Goal: Task Accomplishment & Management: Manage account settings

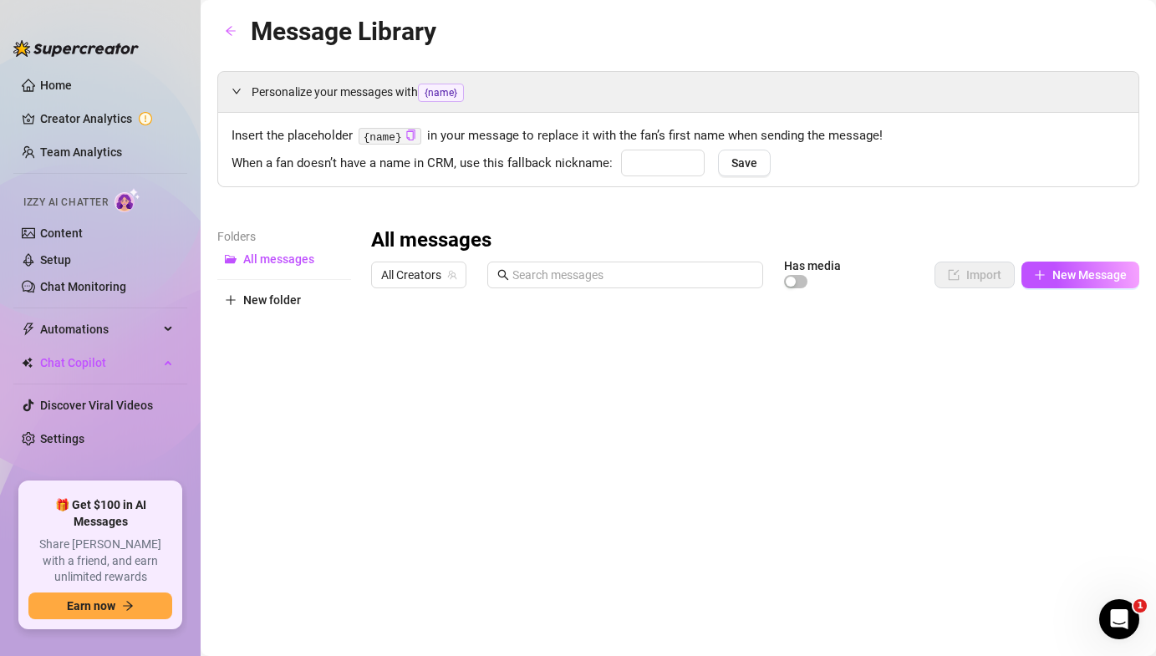
type input "babe"
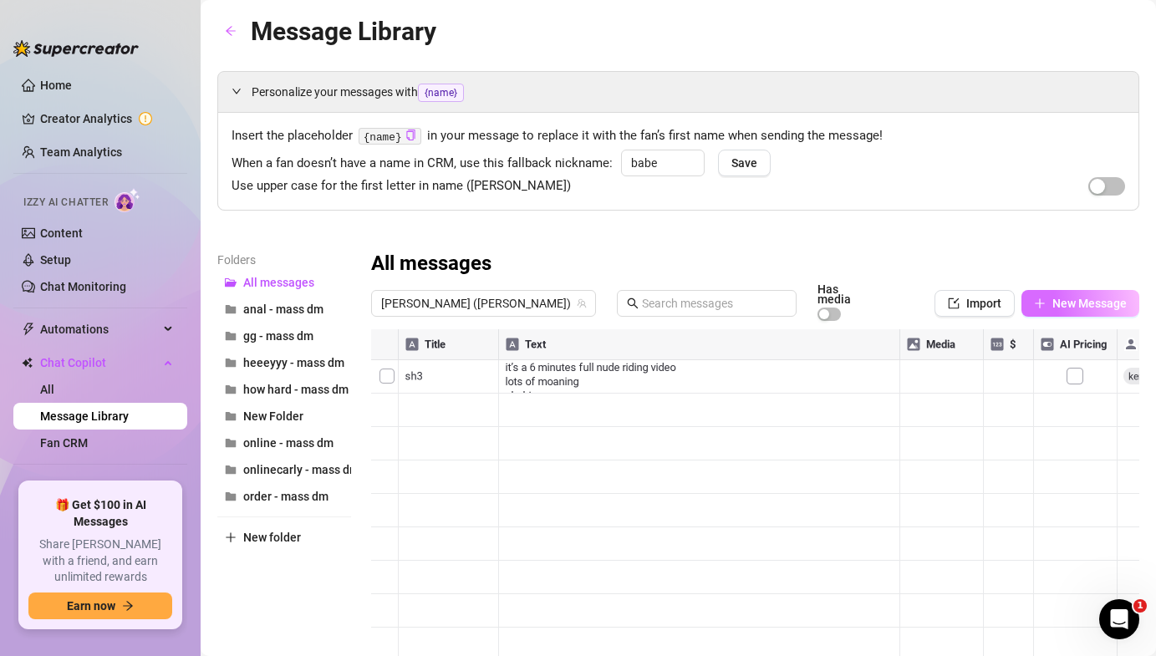
click at [1072, 297] on span "New Message" at bounding box center [1089, 303] width 74 height 13
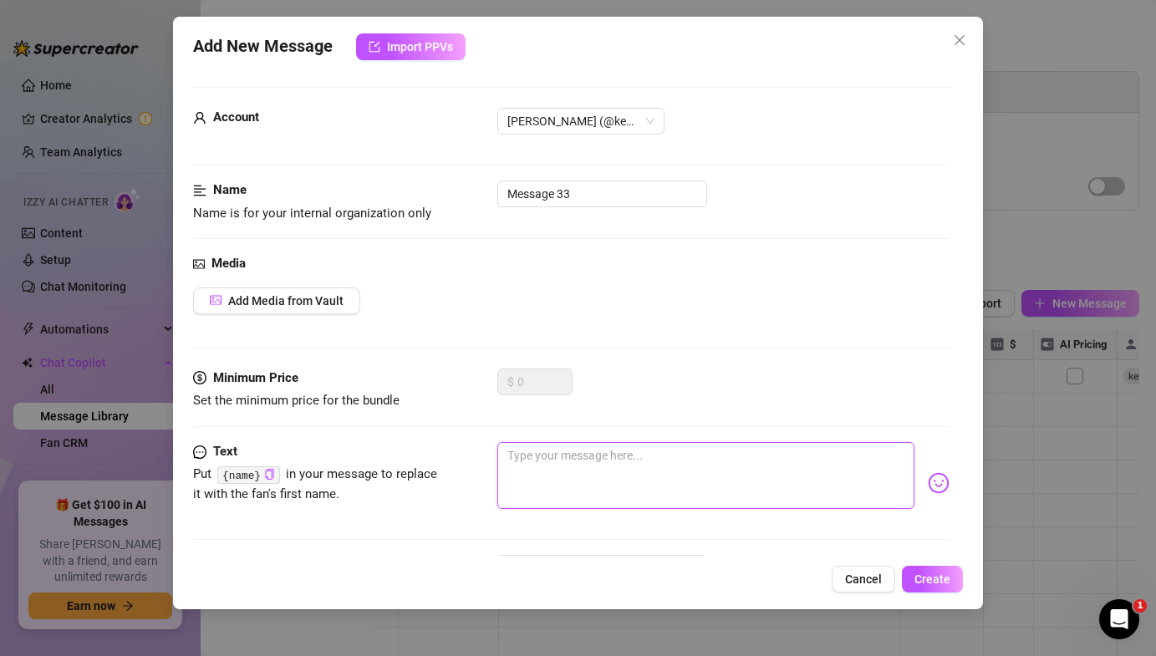
click at [544, 461] on textarea at bounding box center [705, 475] width 416 height 67
paste textarea "babe keep this between us but ive been meaning to give u a special offer for so…"
type textarea "babe keep this between us but ive been meaning to give u a special offer for so…"
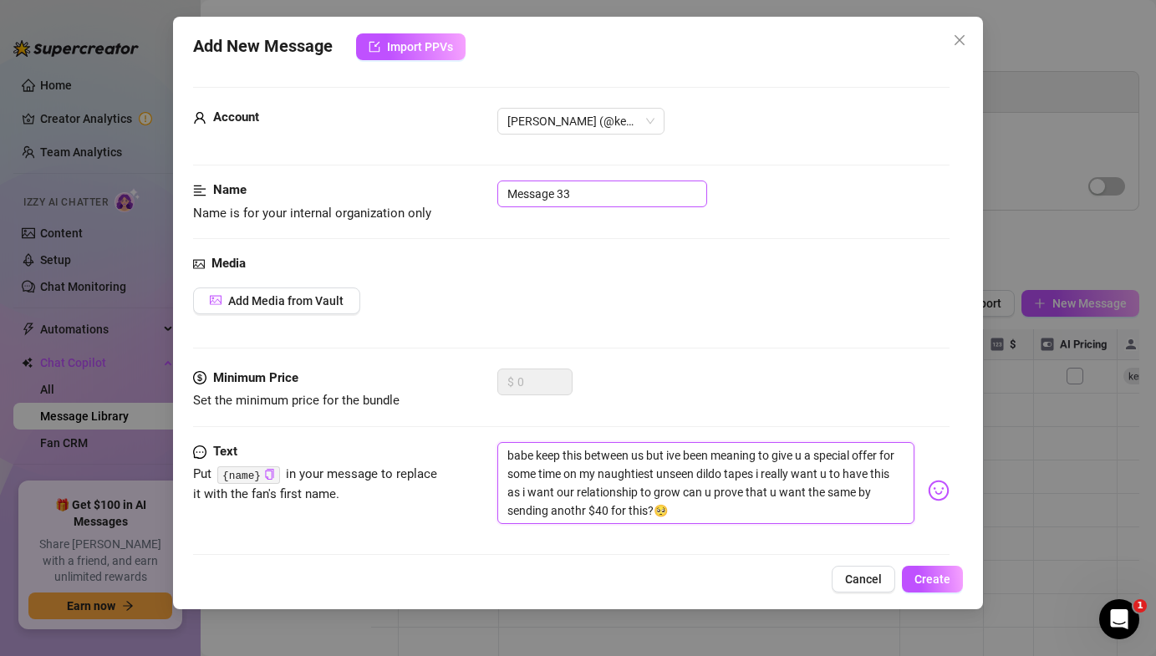
type textarea "babe keep this between us but ive been meaning to give u a special offer for so…"
click at [574, 192] on input "Message 33" at bounding box center [602, 193] width 210 height 27
drag, startPoint x: 578, startPoint y: 192, endPoint x: 342, endPoint y: 183, distance: 236.6
click at [342, 183] on div "Name Name is for your internal organization only Message 33" at bounding box center [570, 201] width 755 height 43
click at [570, 203] on input "Message 33" at bounding box center [602, 193] width 210 height 27
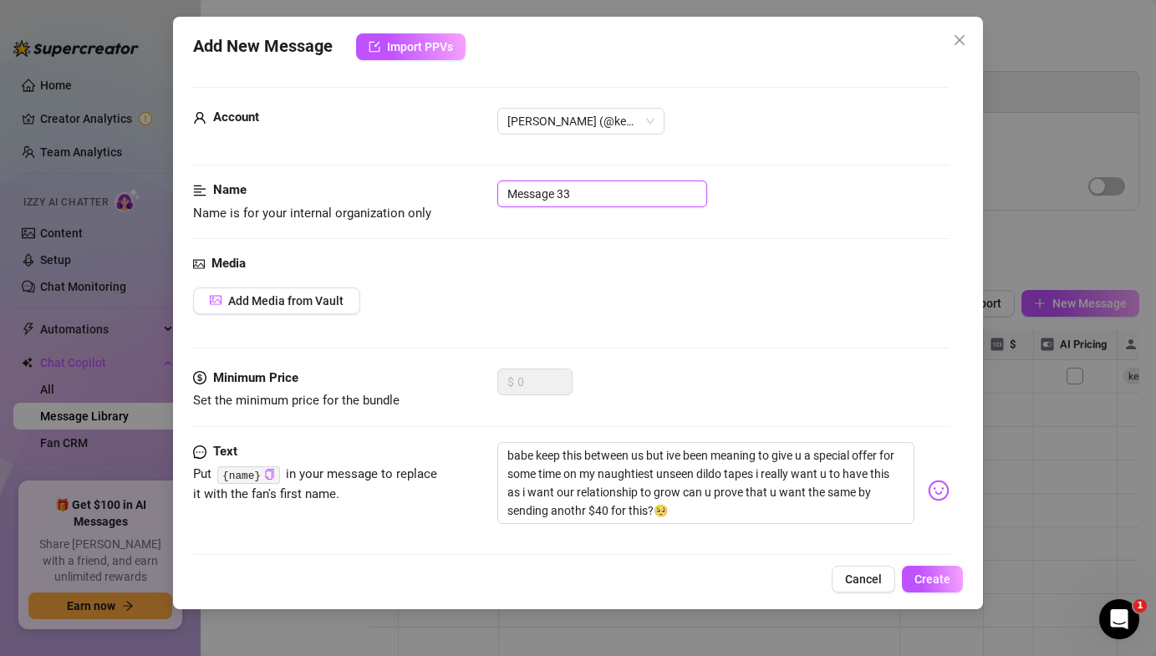
drag, startPoint x: 570, startPoint y: 201, endPoint x: 277, endPoint y: 174, distance: 294.5
click at [277, 174] on form "Account [PERSON_NAME] (@[PERSON_NAME]) Name Name is for your internal organizat…" at bounding box center [570, 365] width 755 height 556
type input "a"
paste input "babe keep this between us but ive been meaning to give u a special offer for so…"
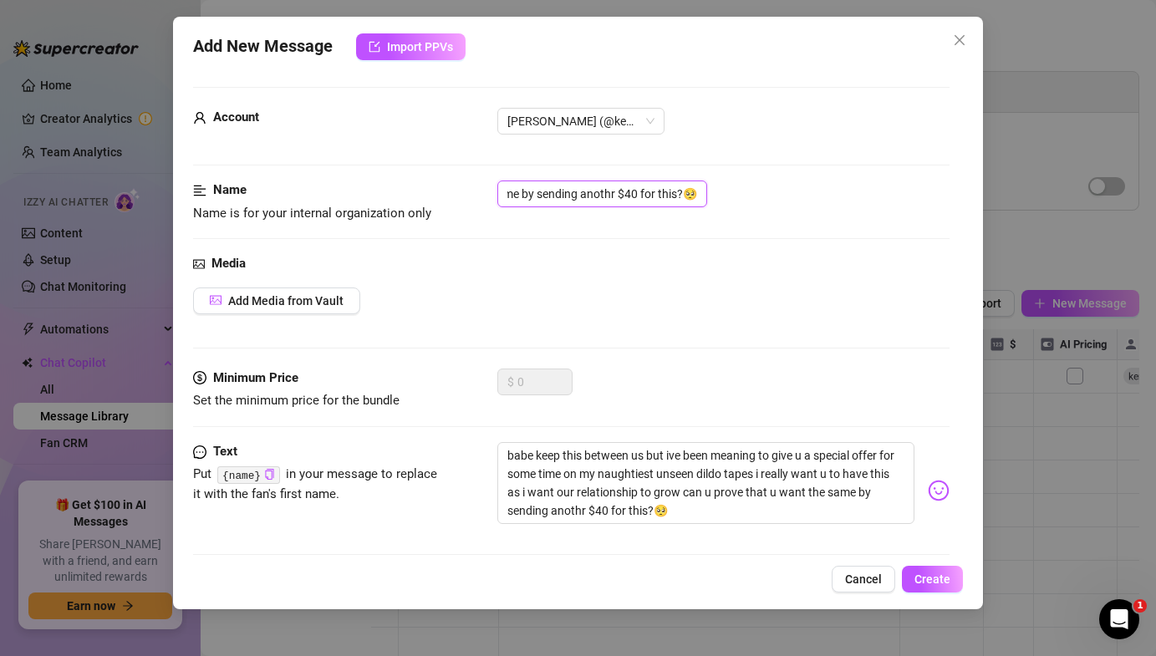
click at [528, 201] on input "babe keep this between us but ive been meaning to give u a special offer for so…" at bounding box center [602, 193] width 210 height 27
type input "a3"
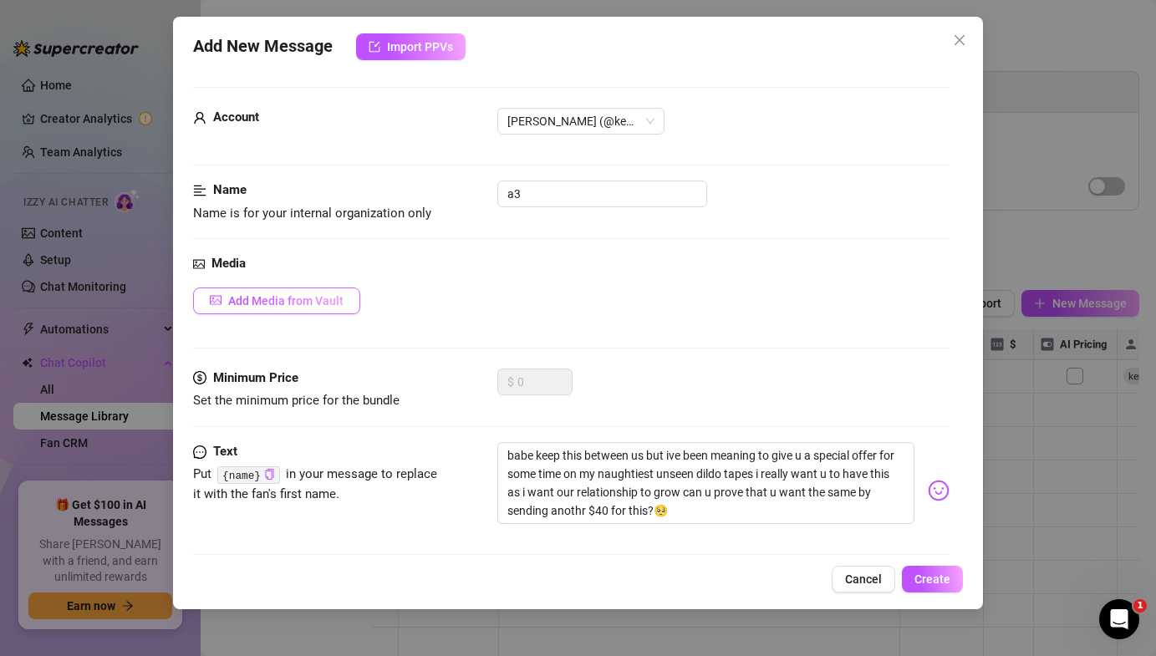
click at [299, 304] on span "Add Media from Vault" at bounding box center [285, 300] width 115 height 13
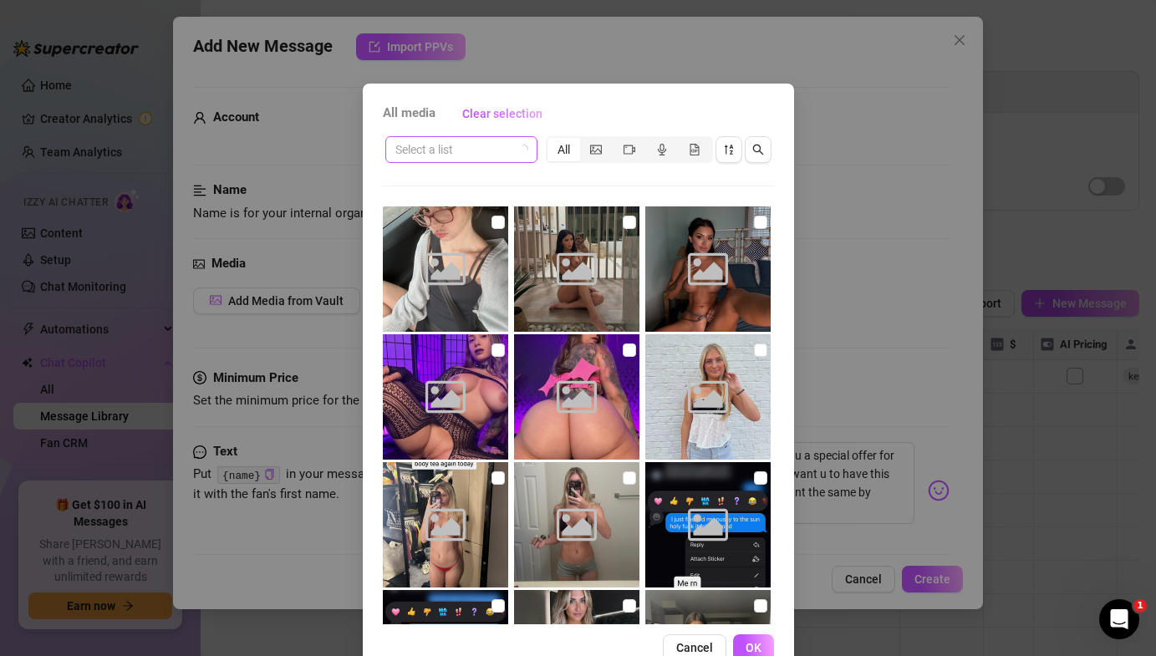
click at [481, 158] on input "search" at bounding box center [453, 149] width 117 height 25
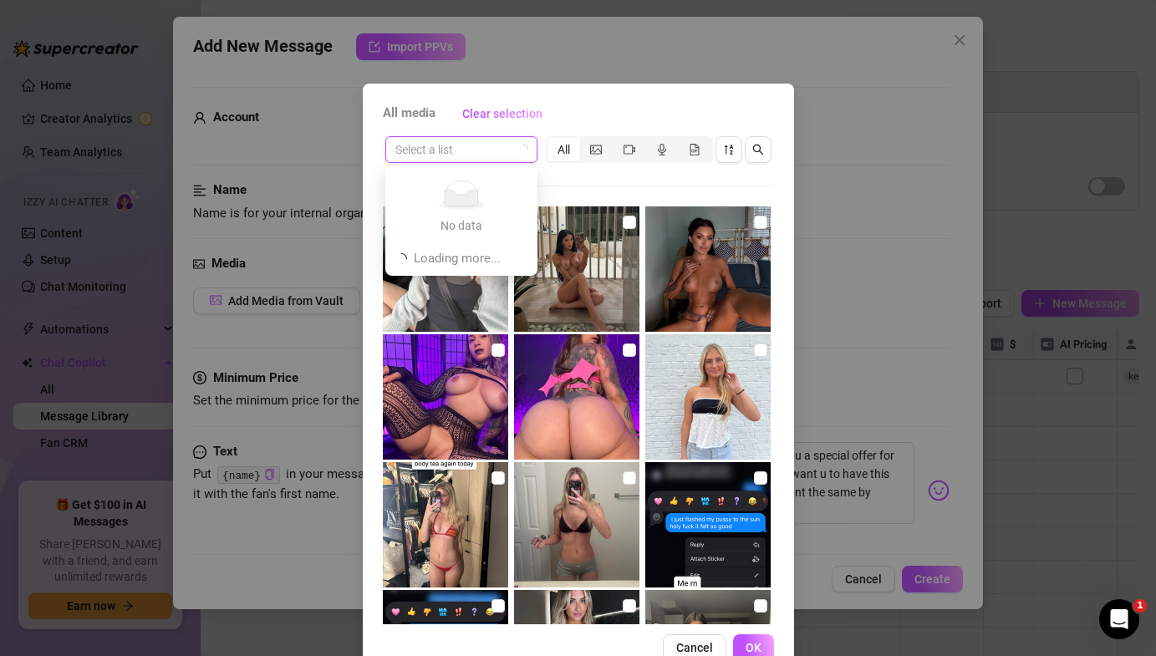
click at [585, 119] on div "All media Clear selection" at bounding box center [578, 113] width 391 height 27
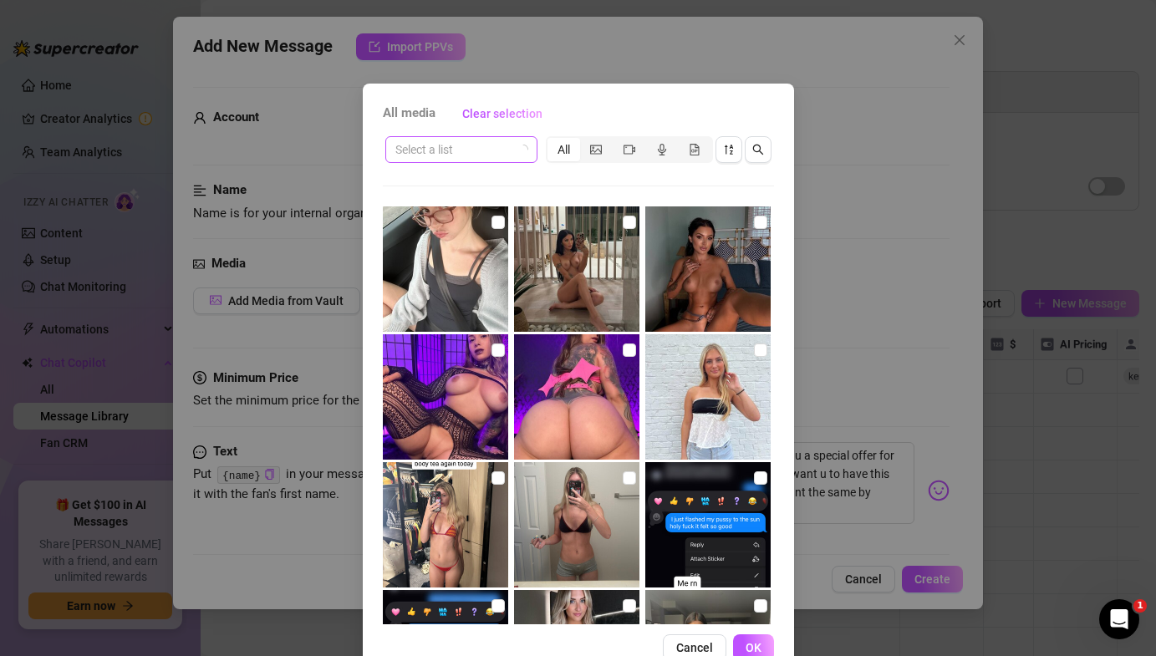
click at [525, 147] on icon "loading" at bounding box center [522, 149] width 11 height 11
click at [509, 149] on input "search" at bounding box center [453, 149] width 117 height 25
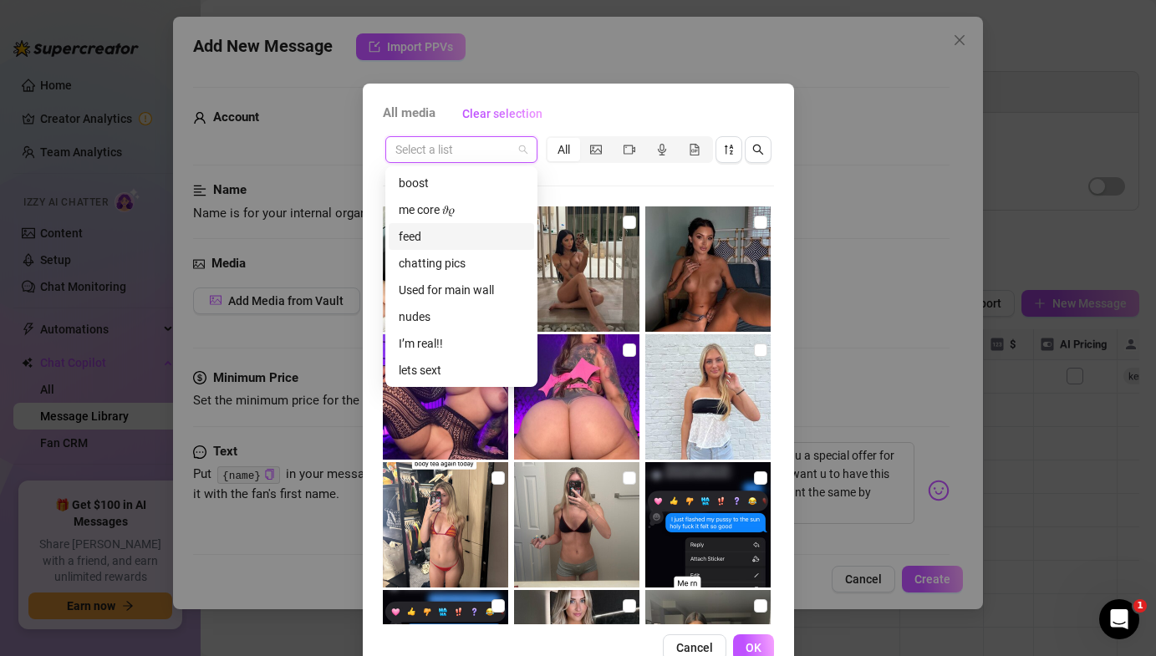
click at [475, 231] on div "feed" at bounding box center [461, 236] width 125 height 18
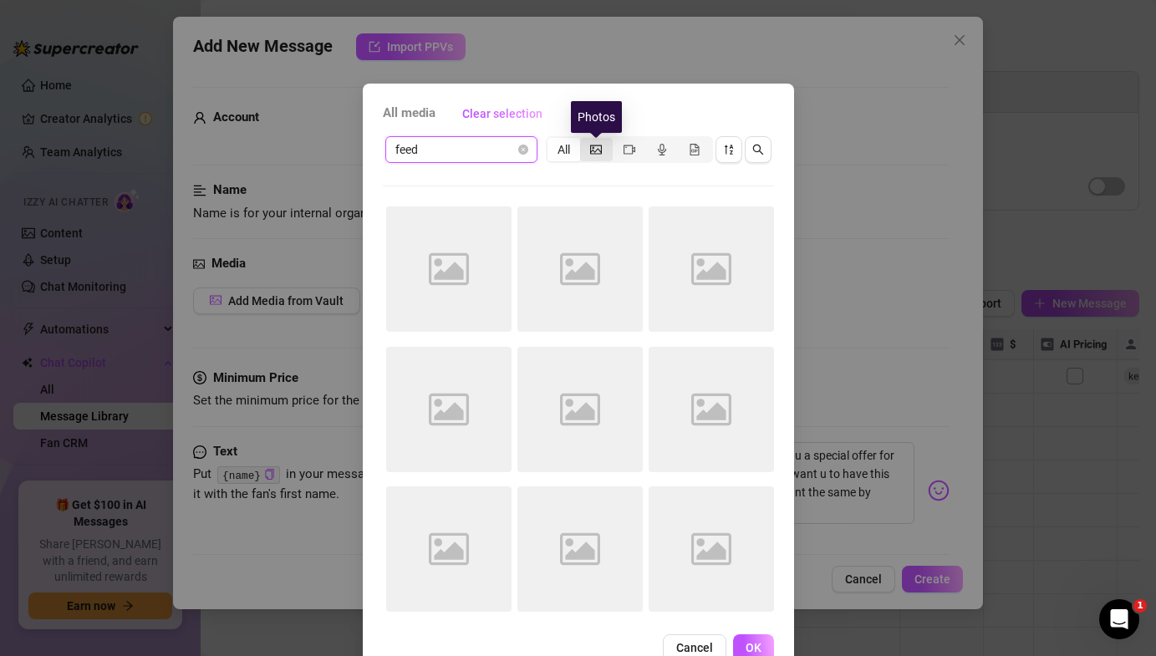
click at [596, 150] on icon "picture" at bounding box center [596, 150] width 12 height 12
click at [584, 140] on input "segmented control" at bounding box center [584, 140] width 0 height 0
click at [717, 148] on button "button" at bounding box center [728, 149] width 27 height 27
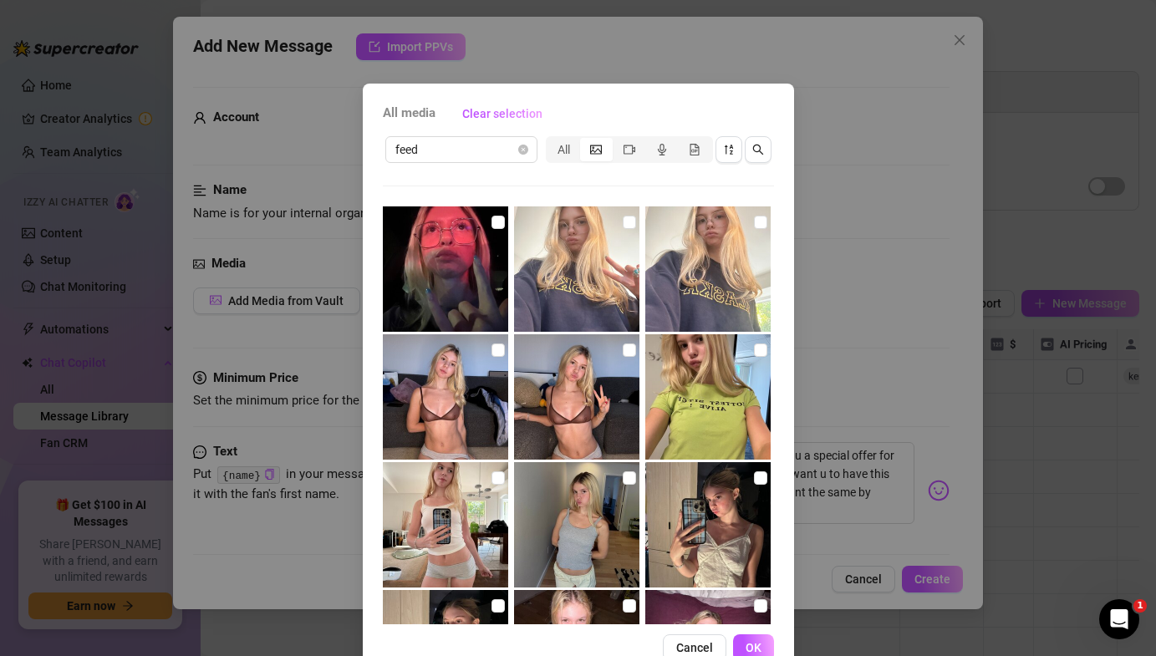
click at [628, 362] on img at bounding box center [576, 396] width 125 height 125
checkbox input "true"
click at [755, 647] on span "OK" at bounding box center [753, 647] width 16 height 13
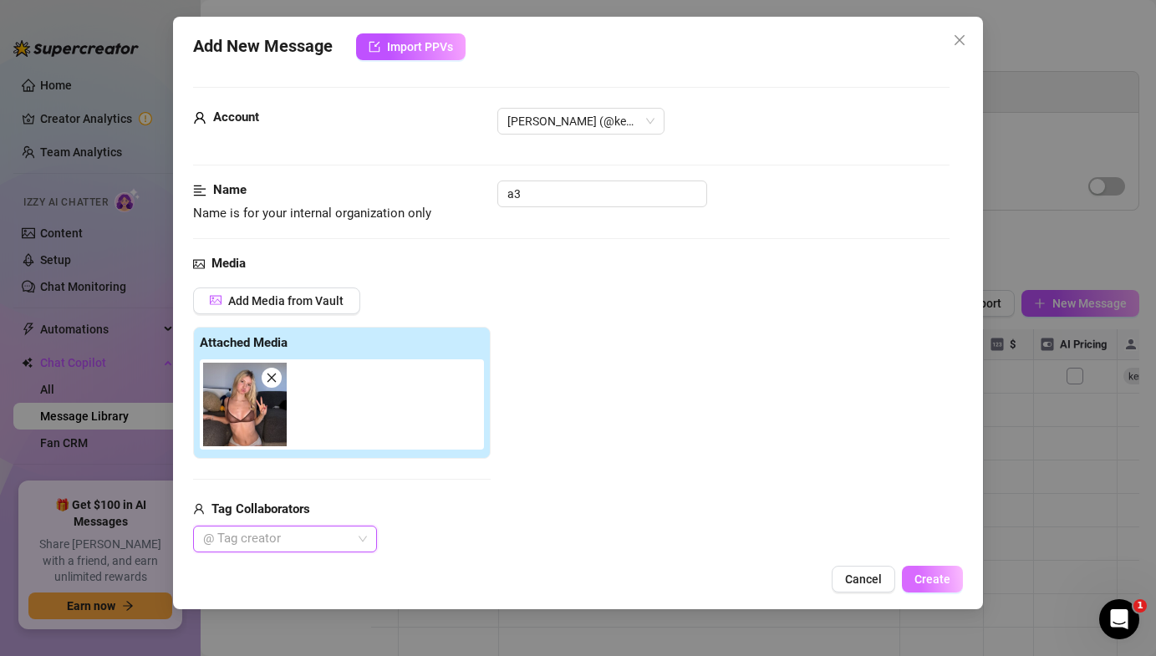
click at [924, 573] on span "Create" at bounding box center [932, 578] width 36 height 13
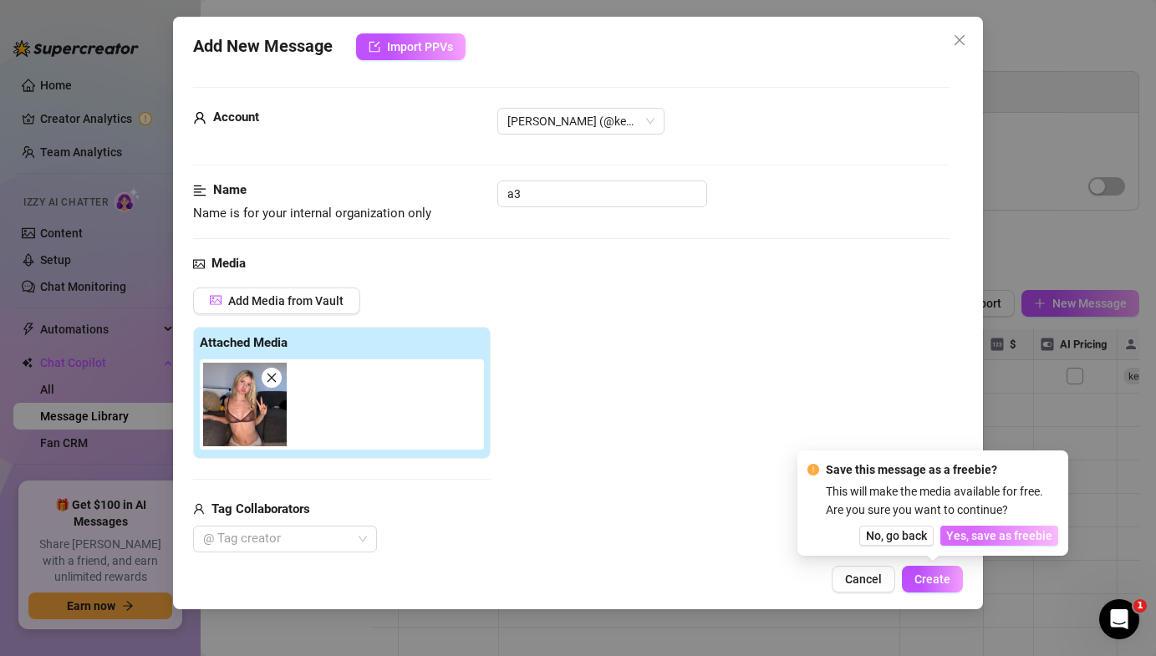
click at [970, 531] on span "Yes, save as freebie" at bounding box center [999, 535] width 106 height 13
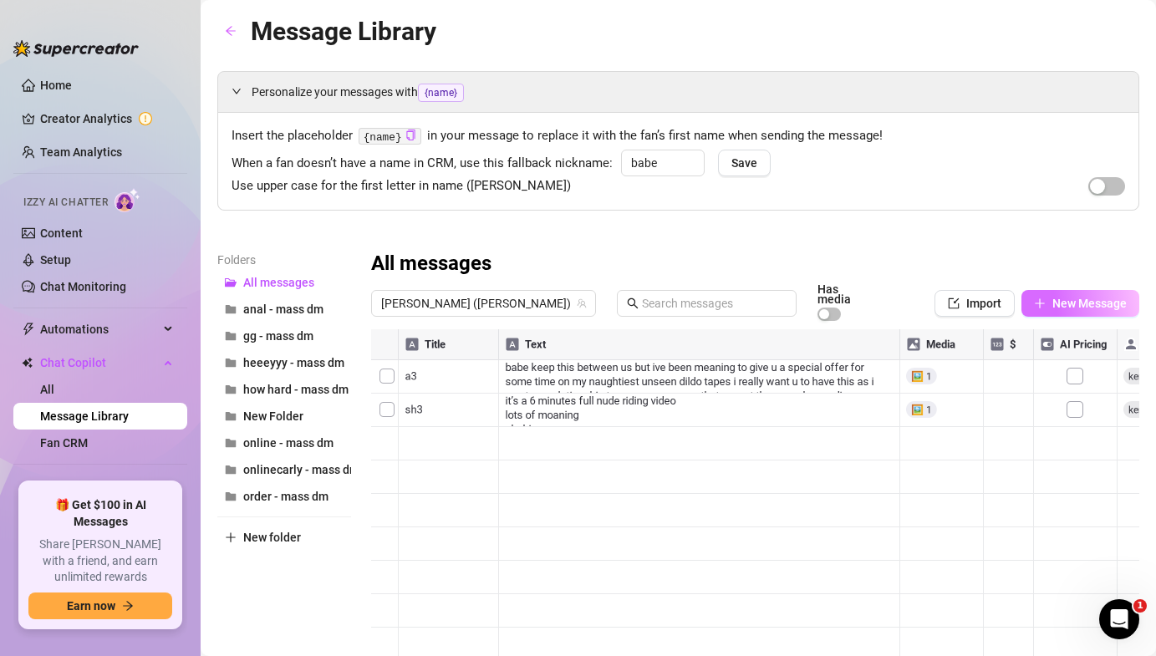
click at [1041, 297] on icon "plus" at bounding box center [1040, 303] width 12 height 12
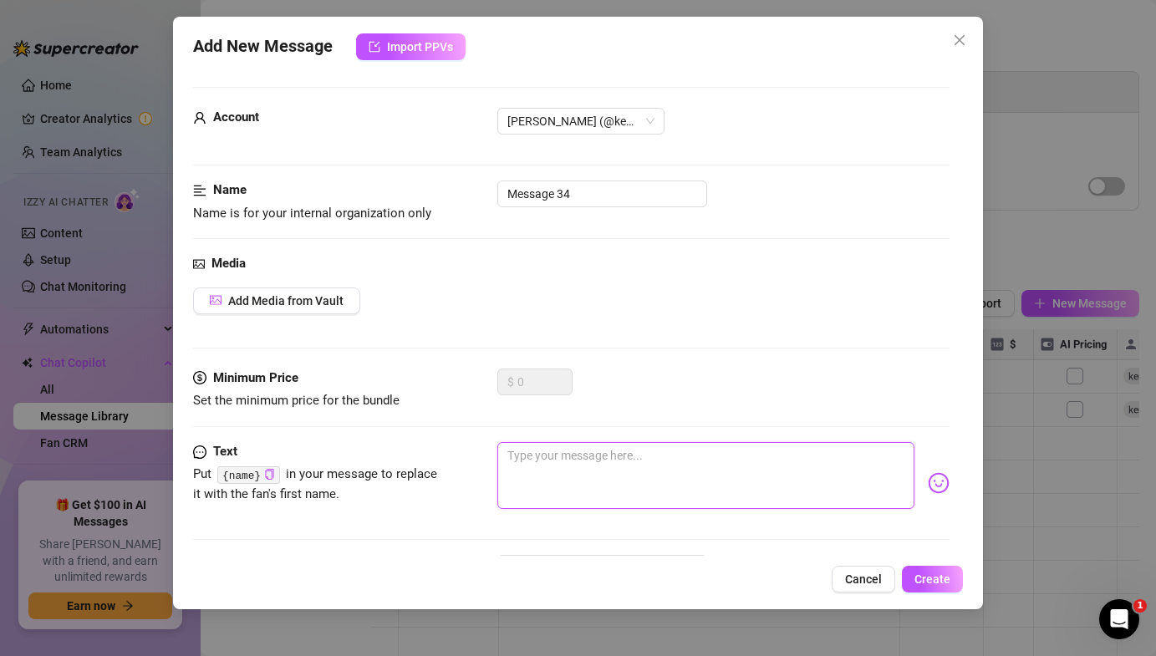
click at [624, 469] on textarea at bounding box center [705, 475] width 416 height 67
paste textarea "babe keep this between us but ive been meaning to give u a special offer for so…"
type textarea "babe keep this between us but ive been meaning to give u a special offer for so…"
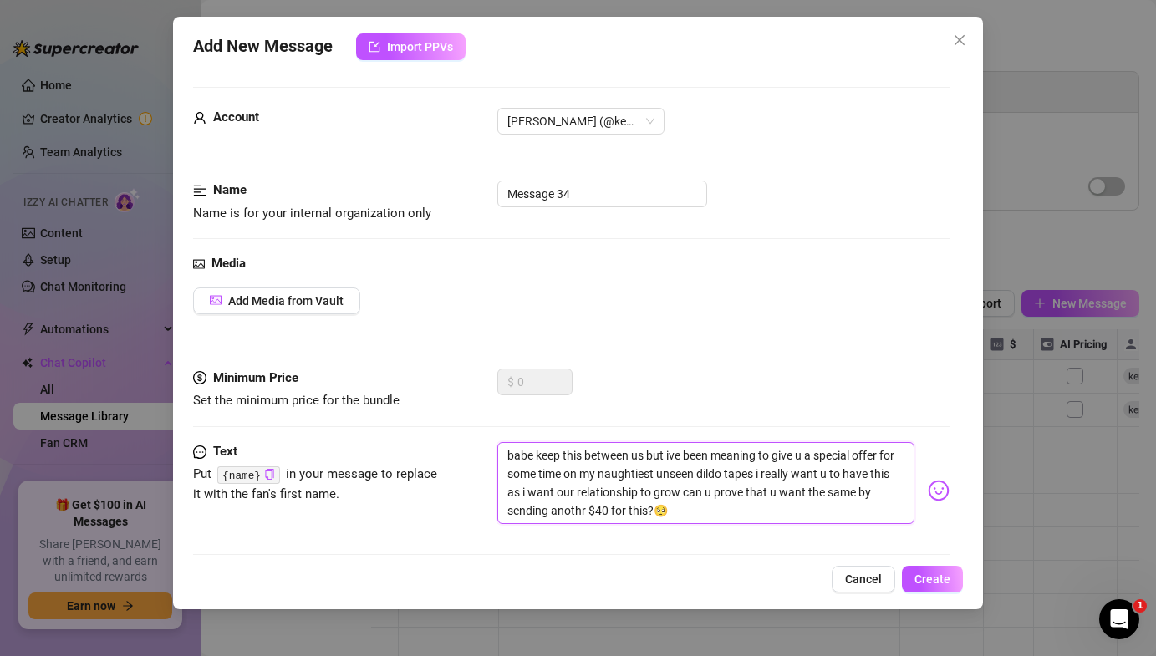
type textarea "babe keep this between us but ive been meaning to give u a special offer for so…"
drag, startPoint x: 485, startPoint y: 188, endPoint x: 270, endPoint y: 172, distance: 216.2
click at [272, 172] on form "Account [PERSON_NAME] (@[PERSON_NAME]) Name Name is for your internal organizat…" at bounding box center [570, 365] width 755 height 556
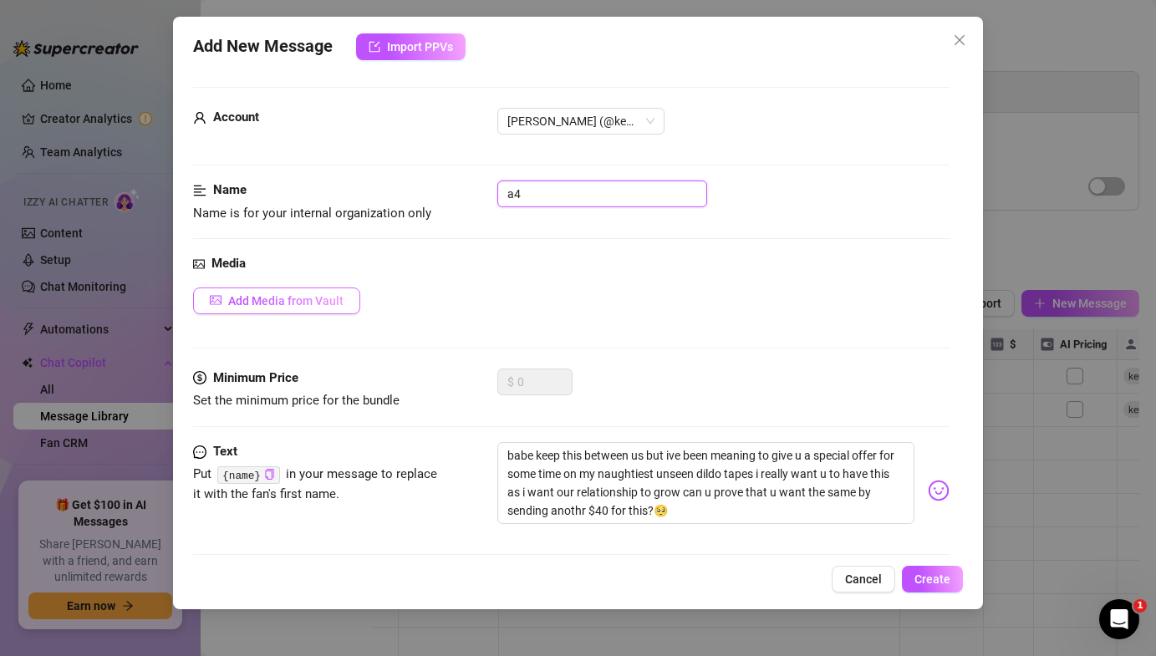
type input "a4"
click at [274, 307] on span "Add Media from Vault" at bounding box center [285, 300] width 115 height 13
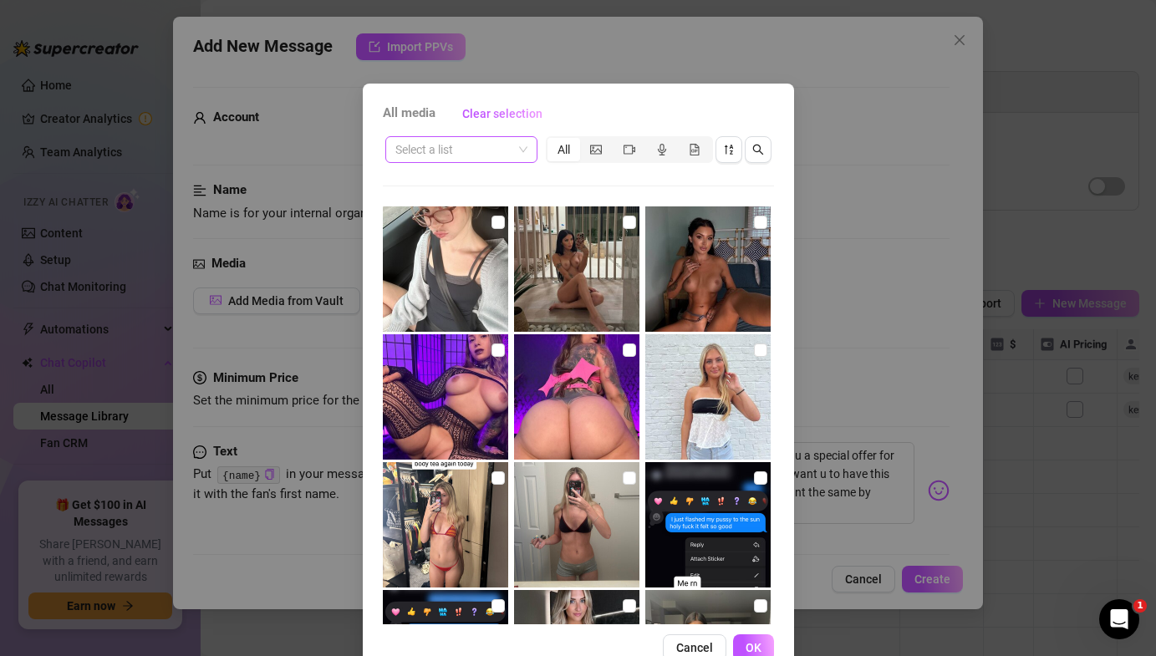
click at [485, 155] on input "search" at bounding box center [453, 149] width 117 height 25
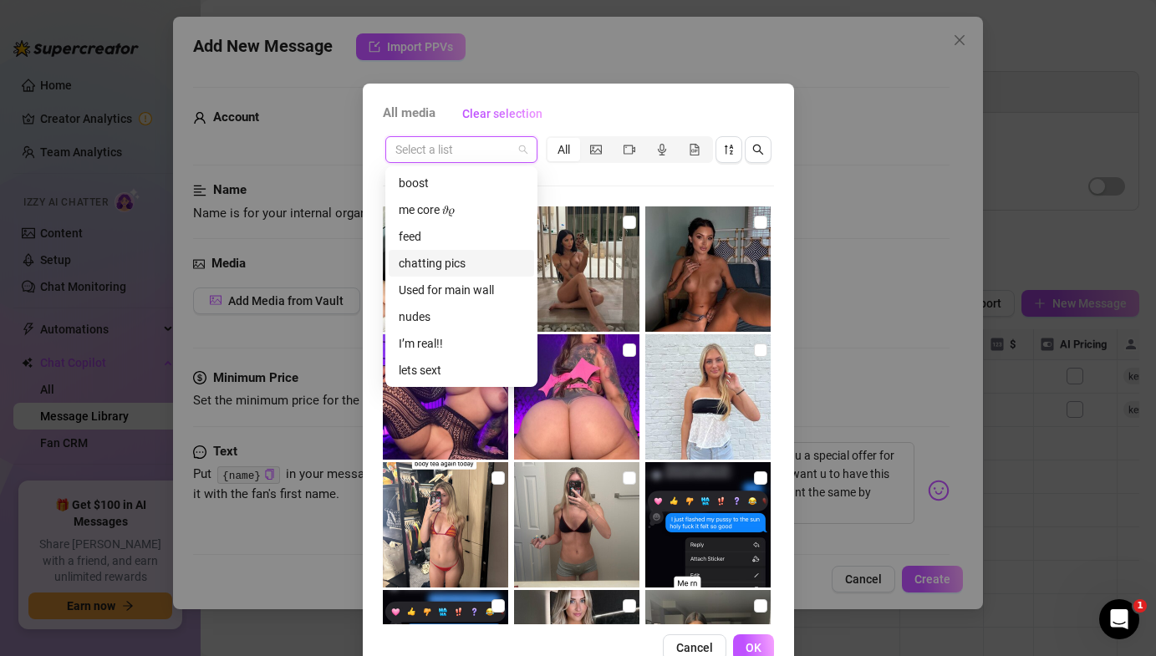
click at [484, 260] on div "chatting pics" at bounding box center [461, 263] width 125 height 18
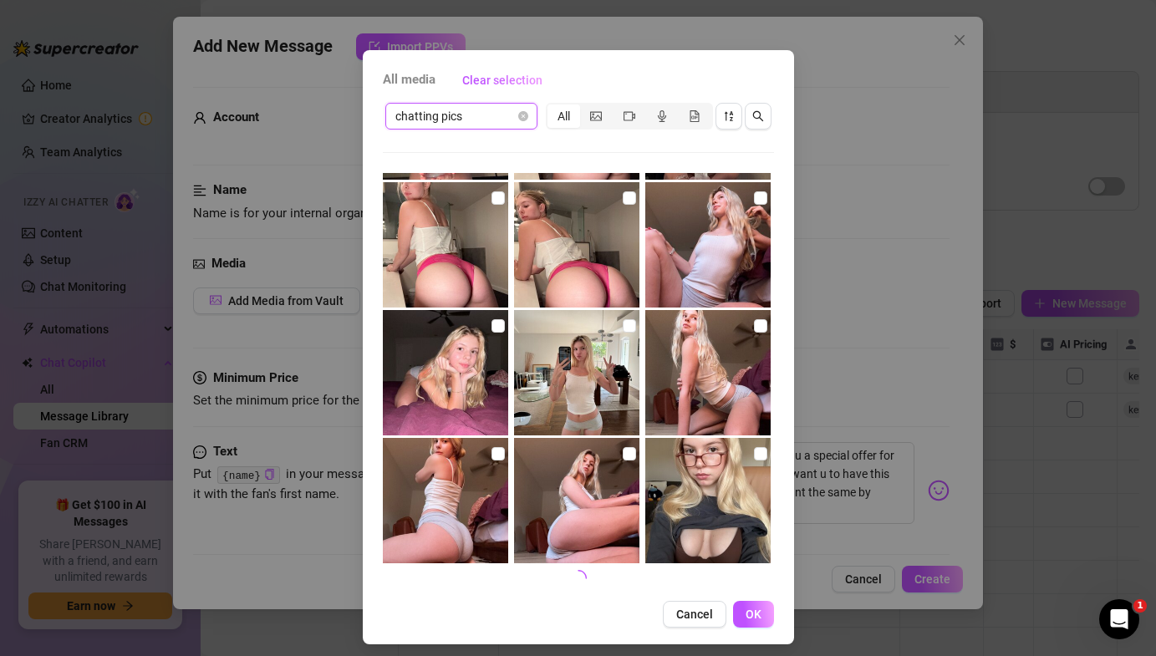
scroll to position [42, 0]
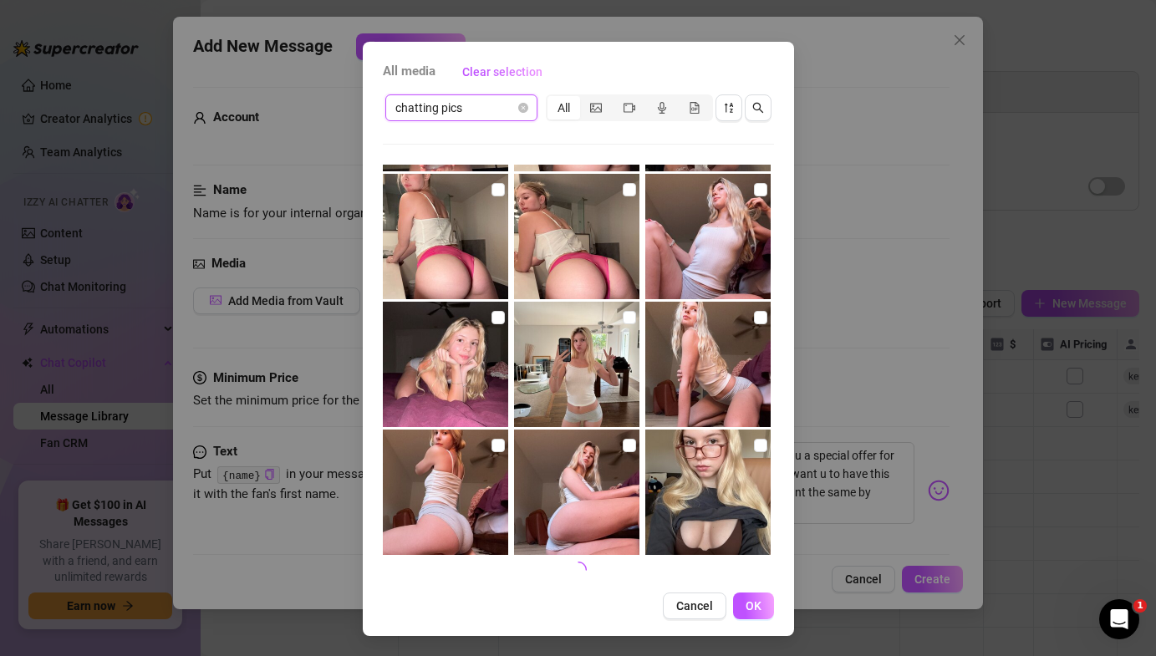
click at [629, 455] on img at bounding box center [576, 491] width 125 height 125
checkbox input "true"
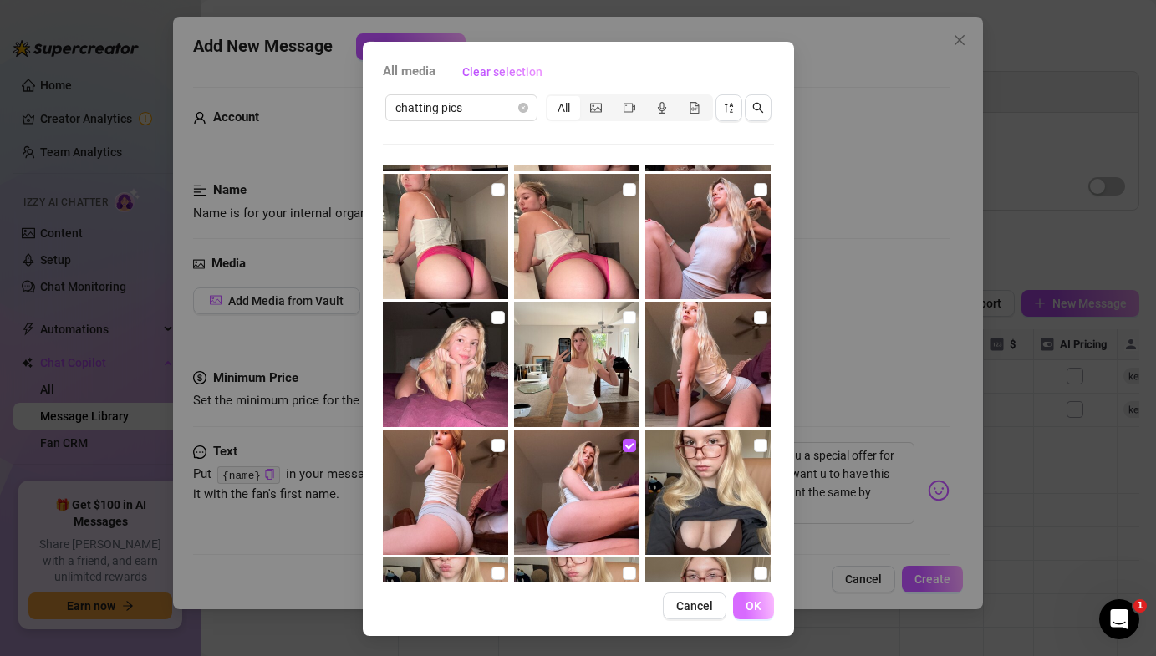
click at [735, 603] on button "OK" at bounding box center [753, 605] width 41 height 27
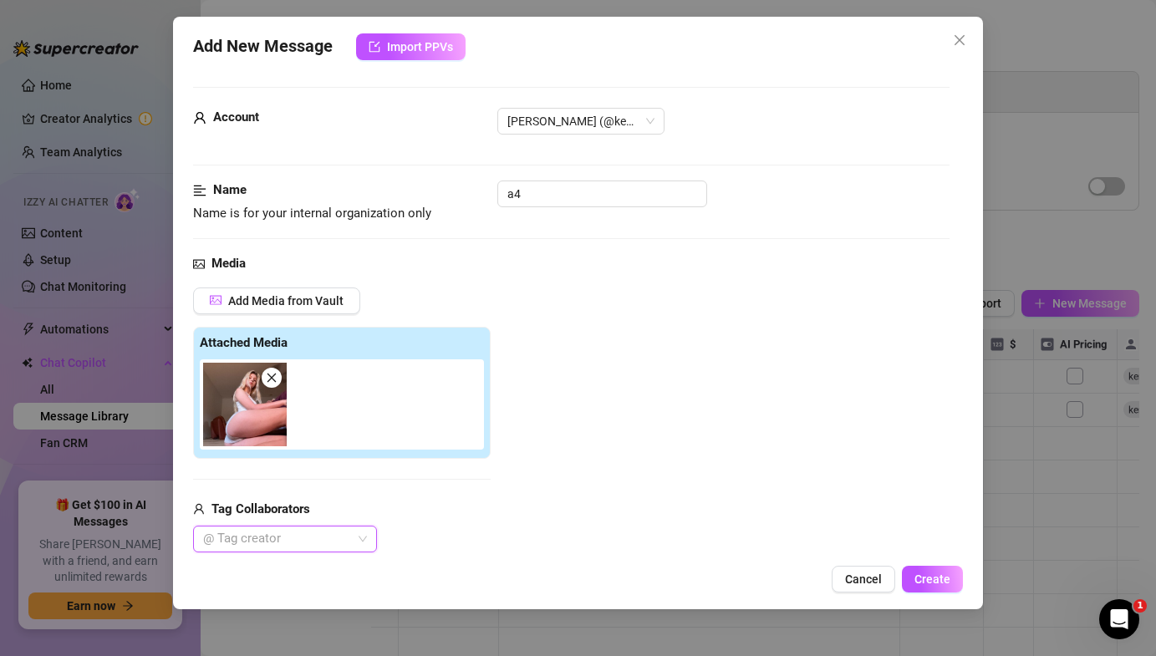
scroll to position [325, 0]
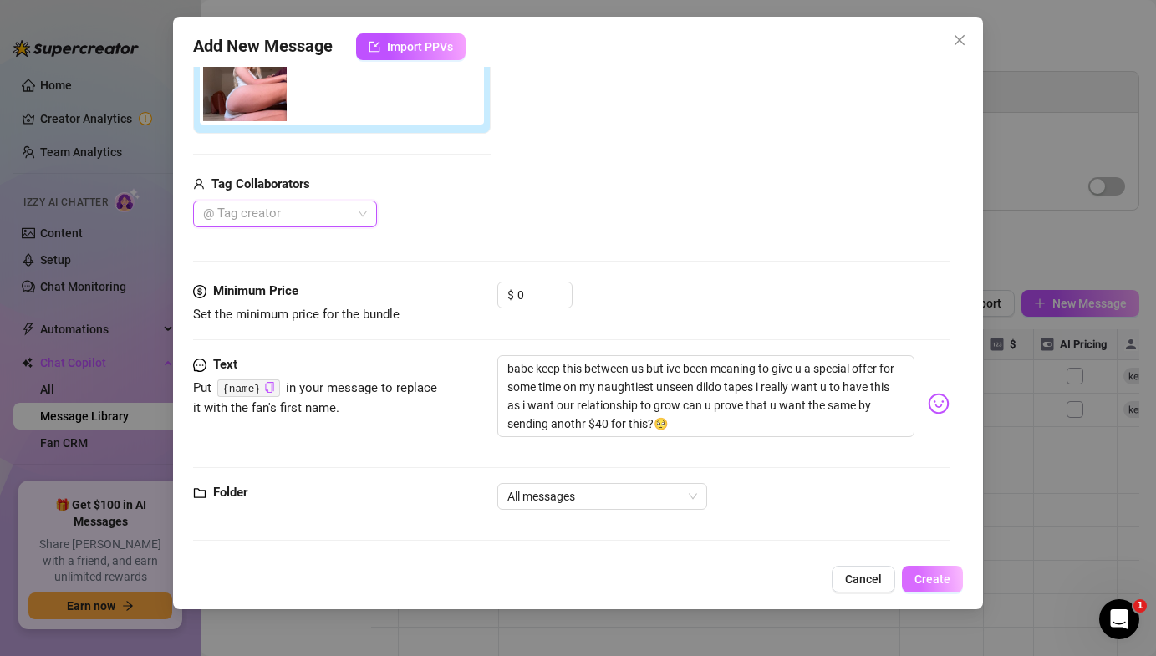
click at [922, 579] on span "Create" at bounding box center [932, 578] width 36 height 13
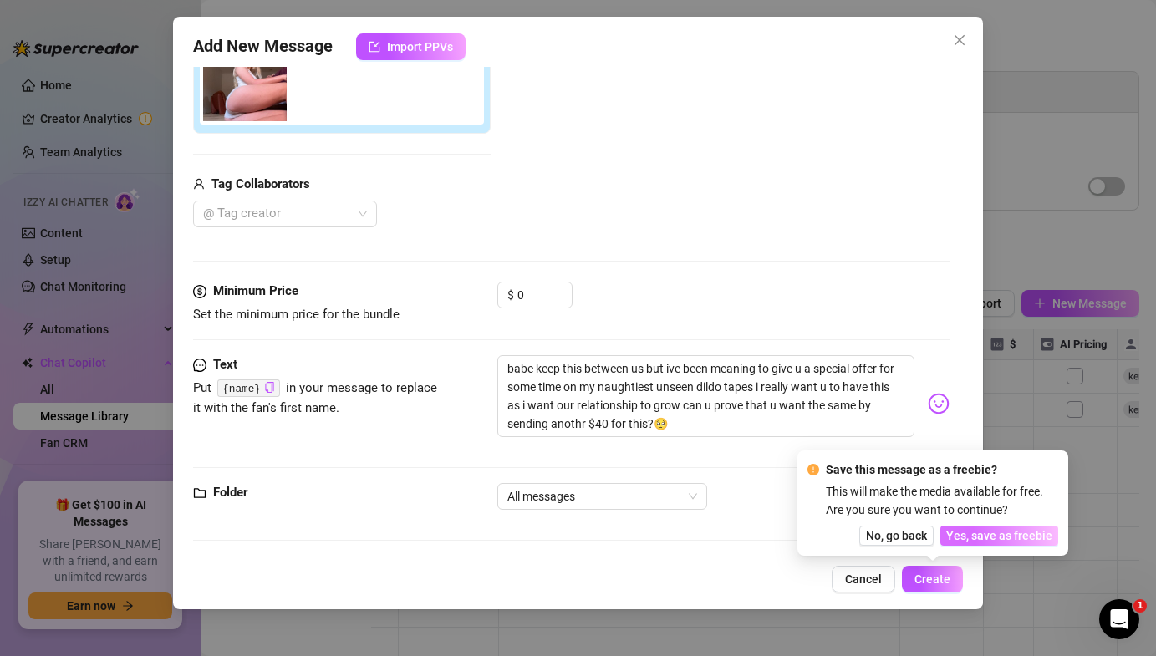
click at [966, 531] on span "Yes, save as freebie" at bounding box center [999, 535] width 106 height 13
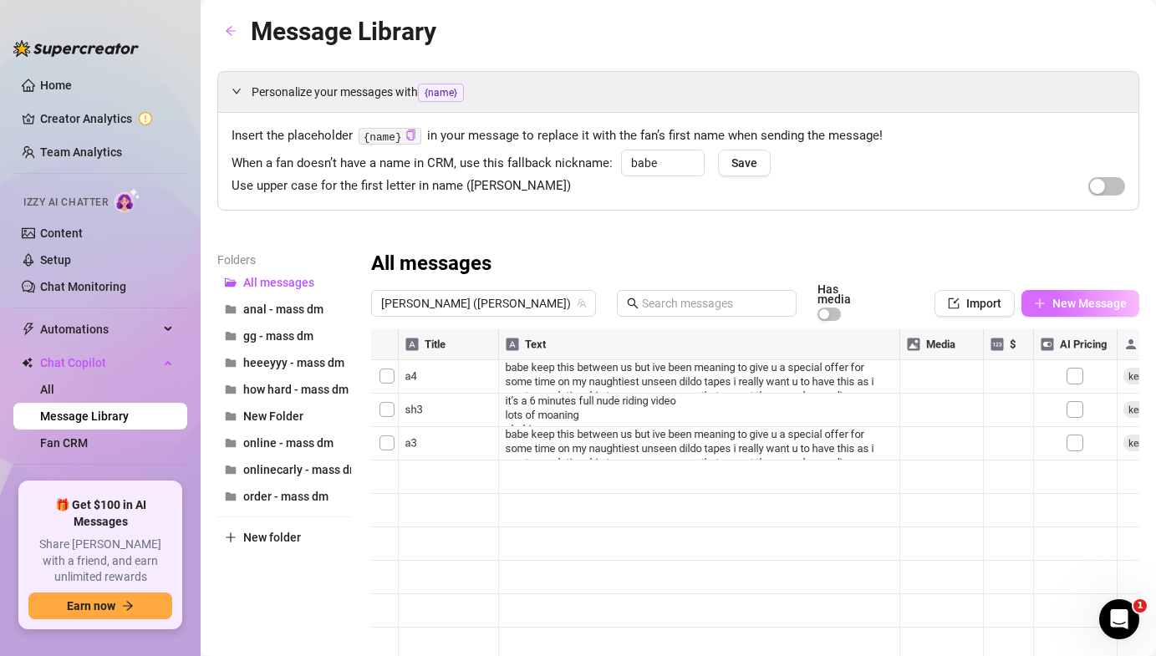
click at [1088, 297] on span "New Message" at bounding box center [1089, 303] width 74 height 13
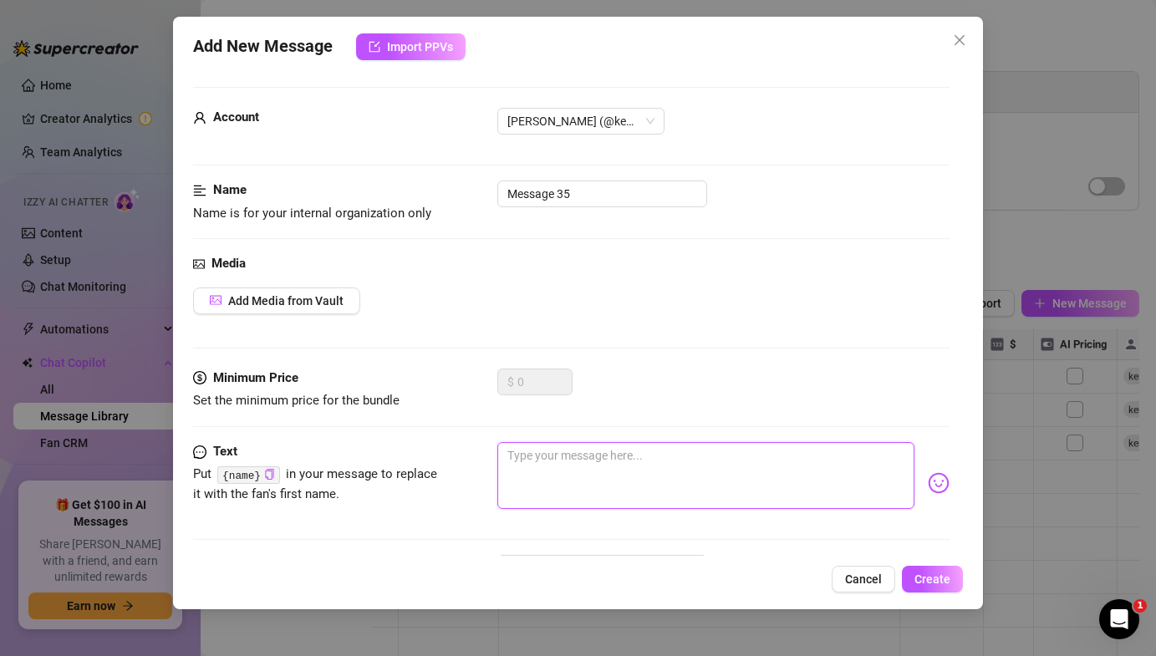
click at [570, 499] on textarea at bounding box center [705, 475] width 416 height 67
type textarea "a"
paste textarea "omg tysmm! truly you don’t realise how much this helps! im thinking of ways to …"
type textarea "omg tysmm! truly you don’t realise how much this helps! im thinking of ways to …"
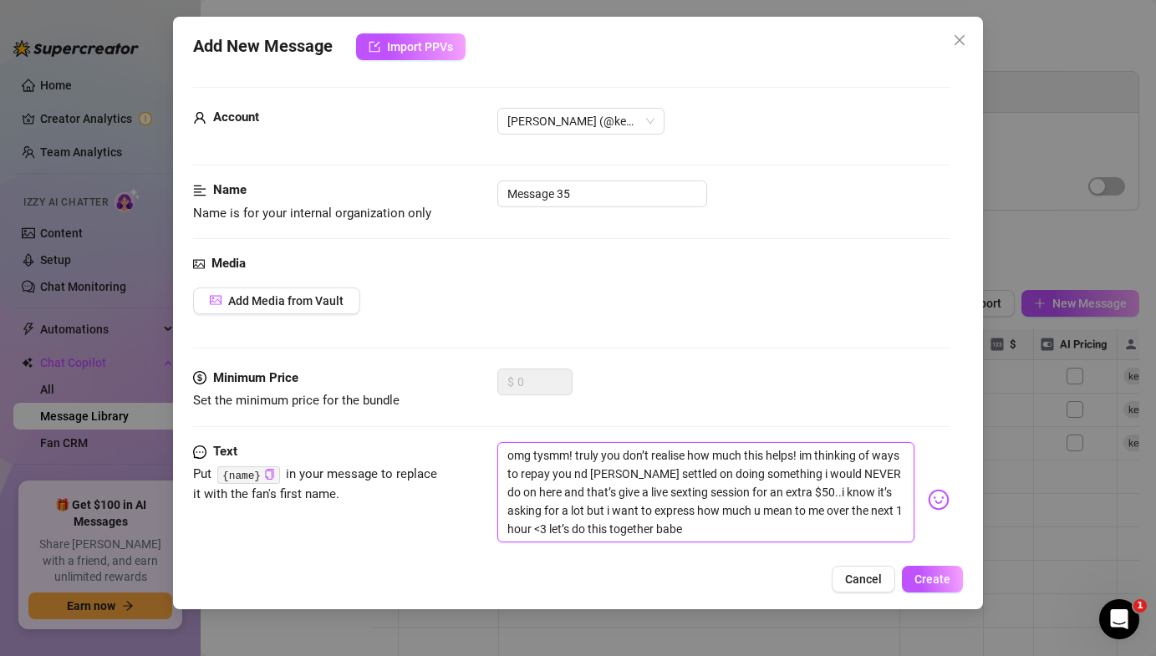
scroll to position [0, 0]
type textarea "omg tysmm! truly you don’t realise how much this helps! im thinking of ways to …"
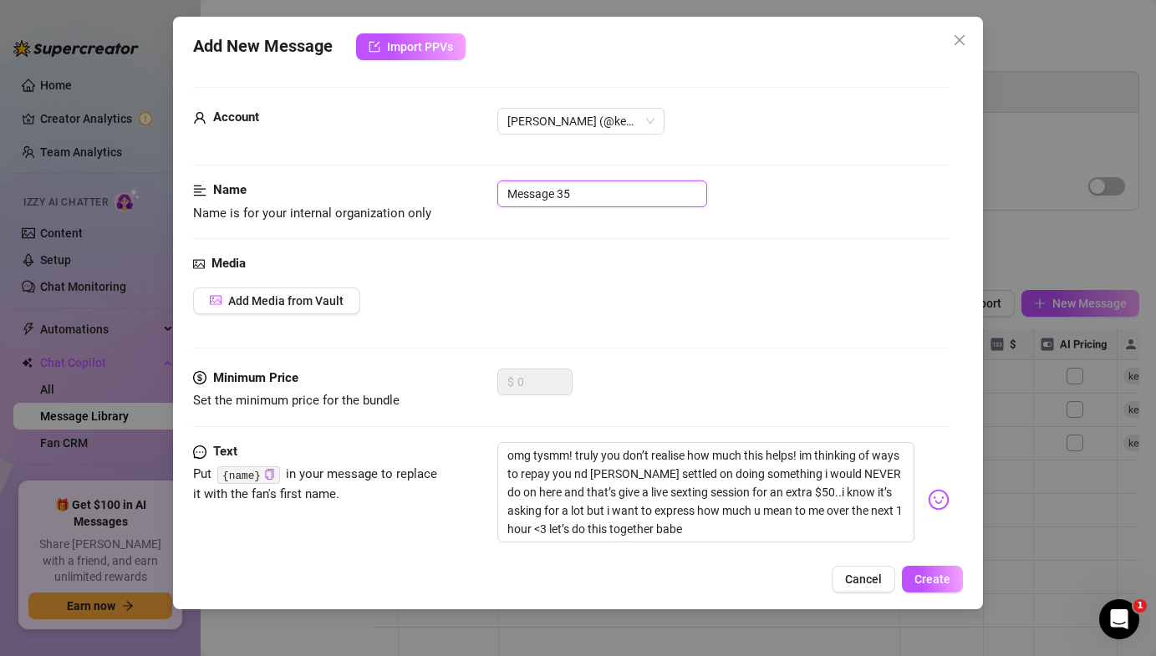
drag, startPoint x: 592, startPoint y: 193, endPoint x: 365, endPoint y: 158, distance: 230.0
click at [366, 158] on form "Account [PERSON_NAME] (@[PERSON_NAME]) Name Name is for your internal organizat…" at bounding box center [570, 374] width 755 height 574
click at [619, 199] on input "Message 35" at bounding box center [602, 193] width 210 height 27
drag, startPoint x: 619, startPoint y: 199, endPoint x: 426, endPoint y: 151, distance: 198.8
click at [430, 156] on form "Account [PERSON_NAME] (@[PERSON_NAME]) Name Name is for your internal organizat…" at bounding box center [570, 374] width 755 height 574
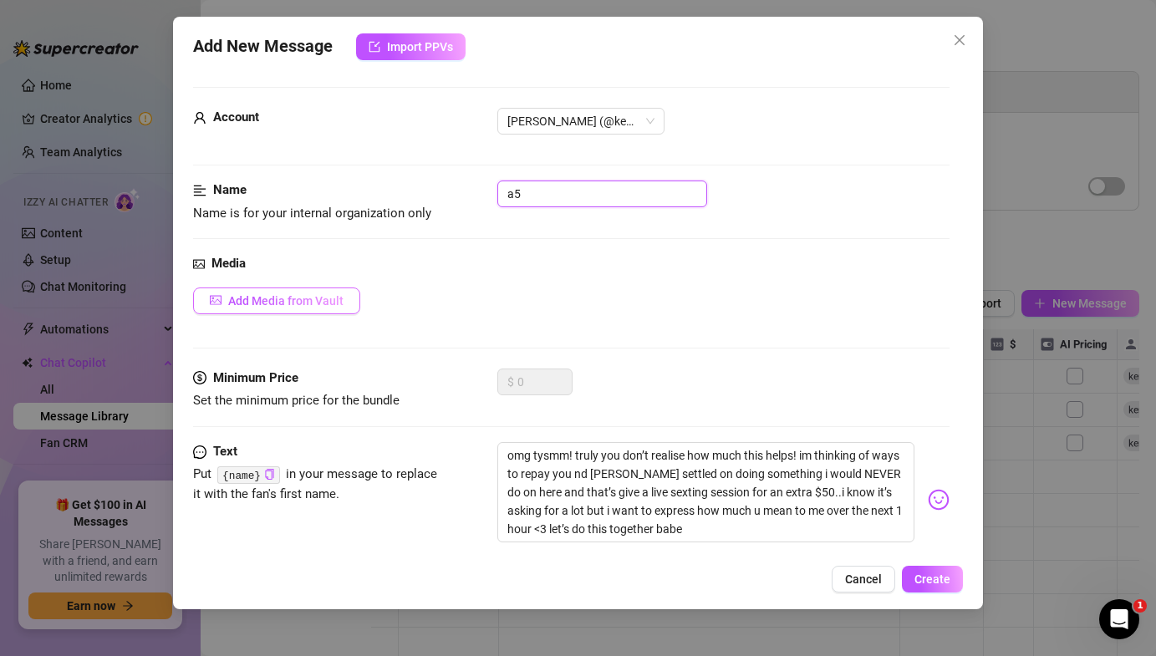
type input "a5"
click at [292, 305] on span "Add Media from Vault" at bounding box center [285, 300] width 115 height 13
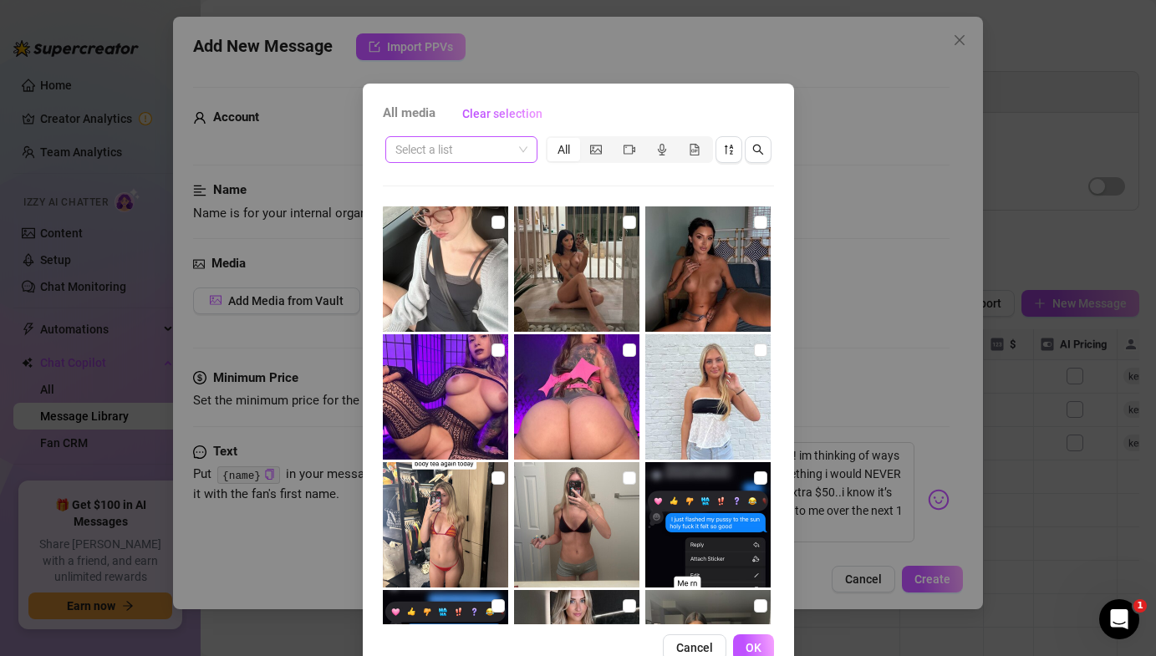
click at [520, 159] on span at bounding box center [461, 149] width 132 height 25
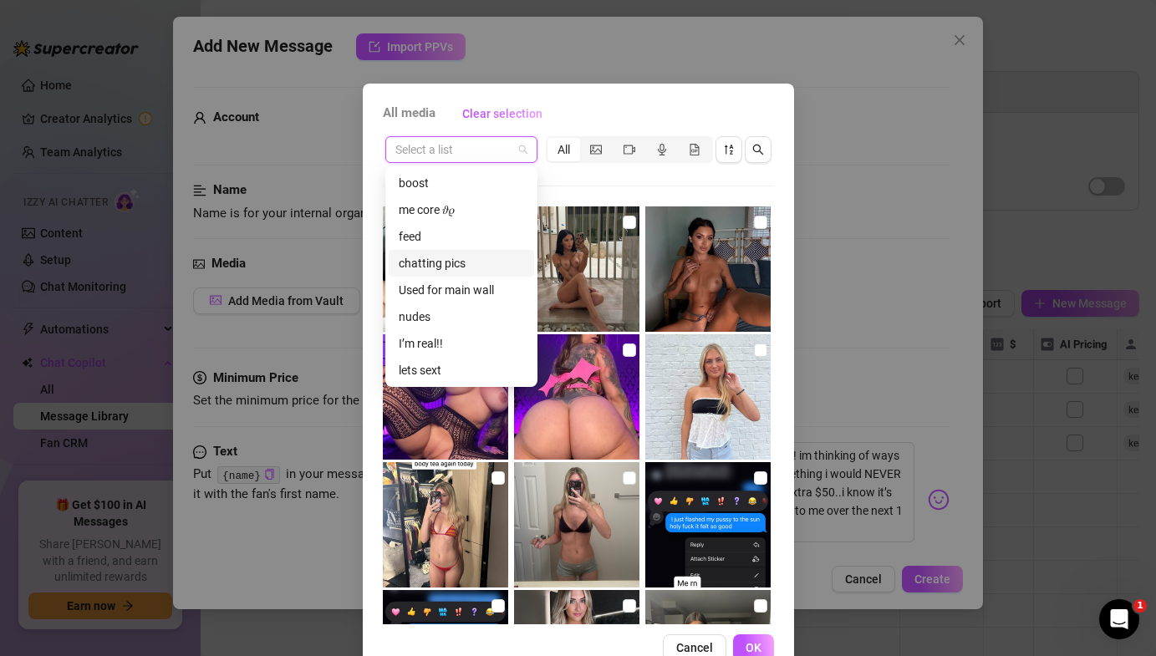
click at [476, 262] on div "chatting pics" at bounding box center [461, 263] width 125 height 18
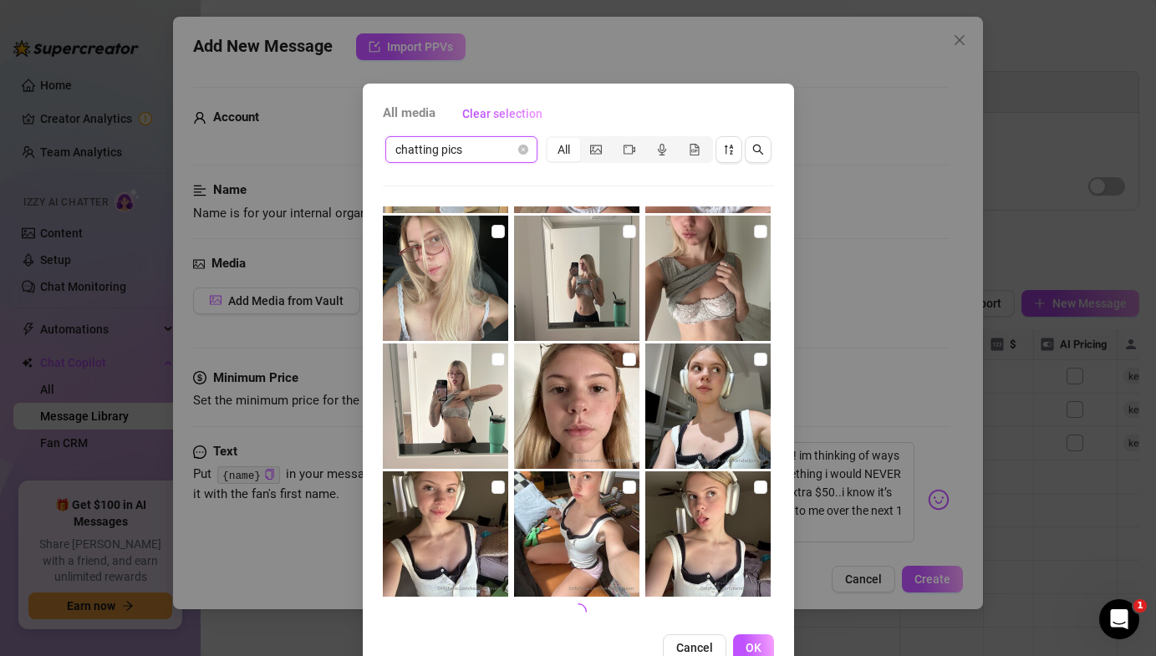
scroll to position [13, 0]
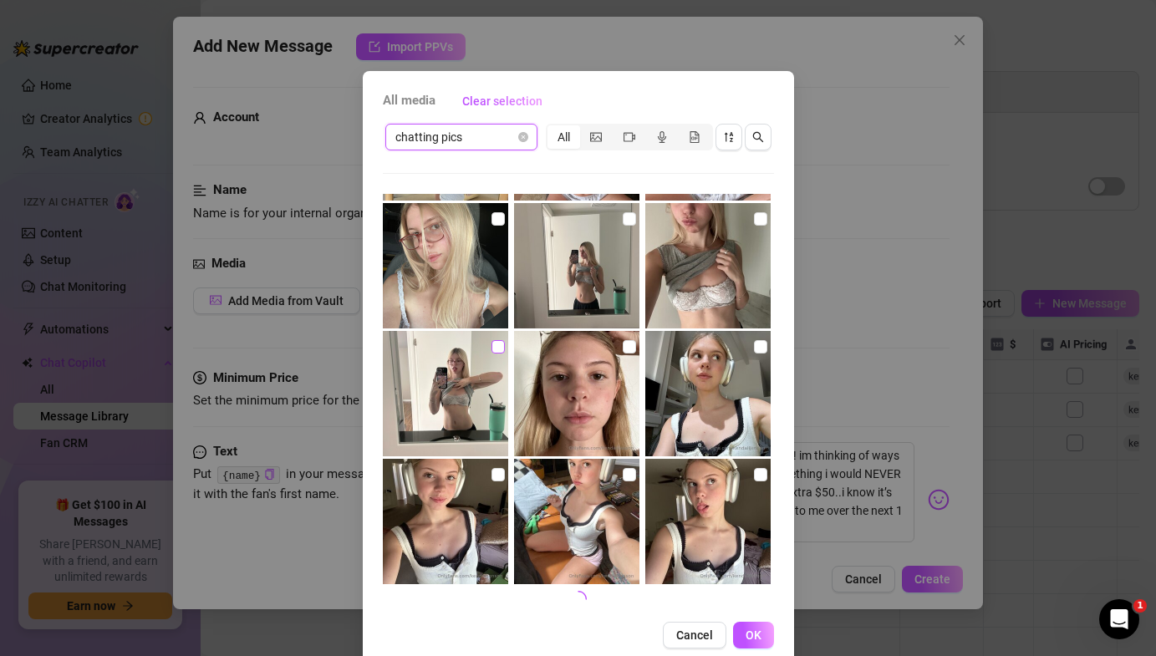
click at [495, 342] on input "checkbox" at bounding box center [497, 346] width 13 height 13
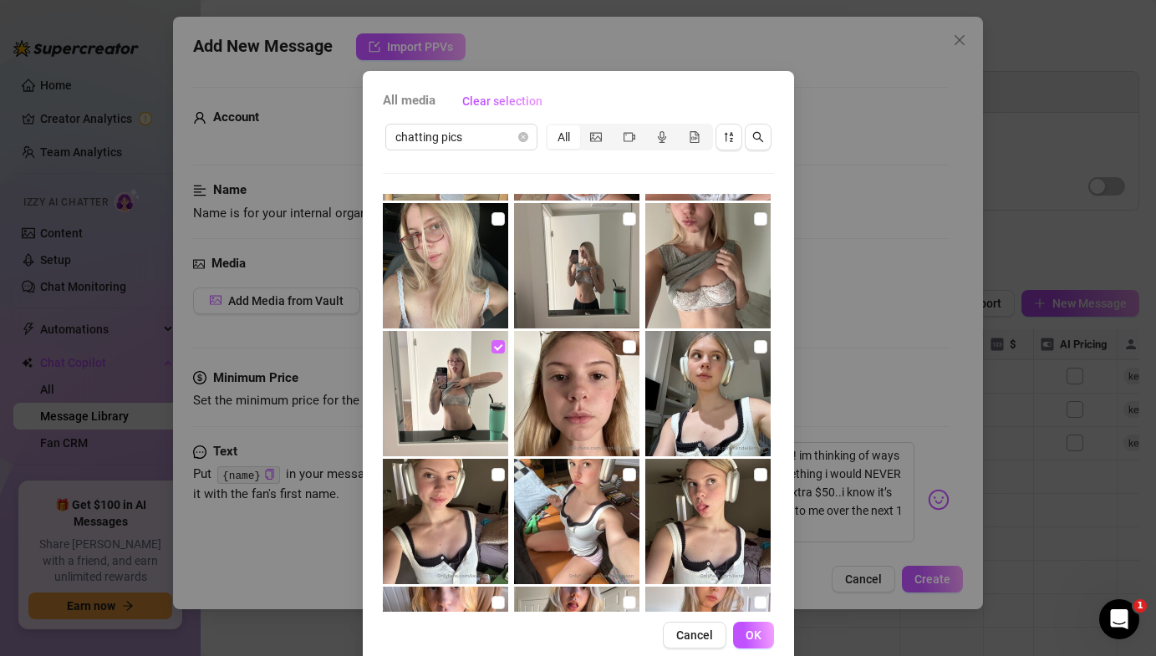
click at [495, 353] on input "checkbox" at bounding box center [497, 346] width 13 height 13
checkbox input "false"
click at [491, 140] on span "chatting pics" at bounding box center [461, 136] width 132 height 25
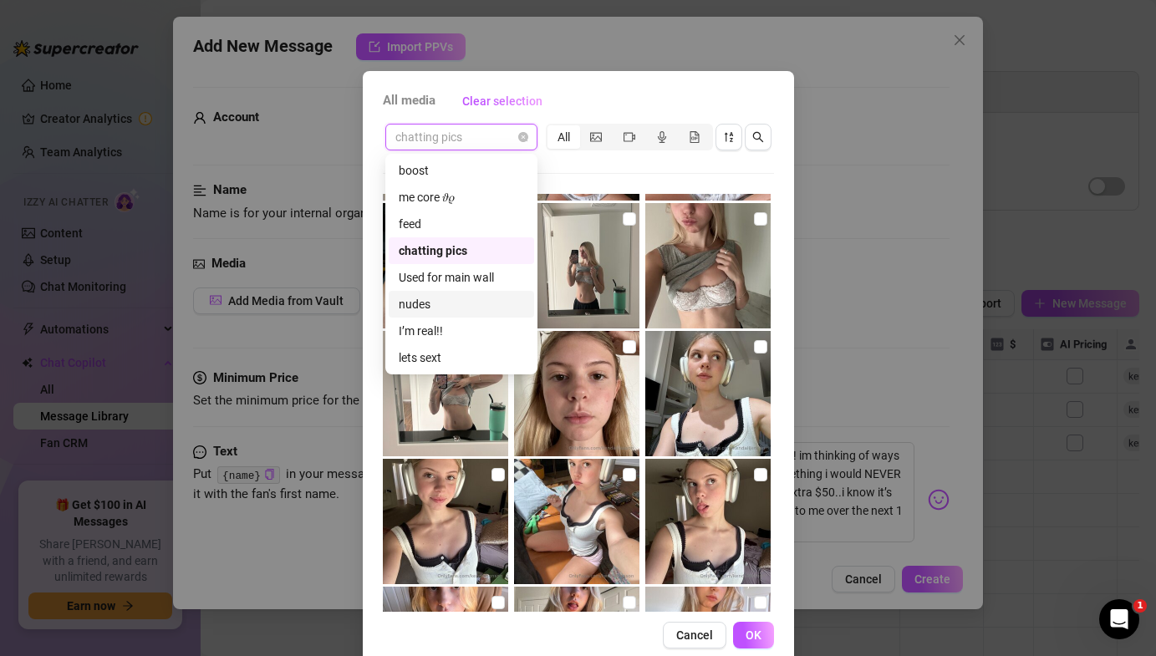
click at [475, 301] on div "nudes" at bounding box center [461, 304] width 125 height 18
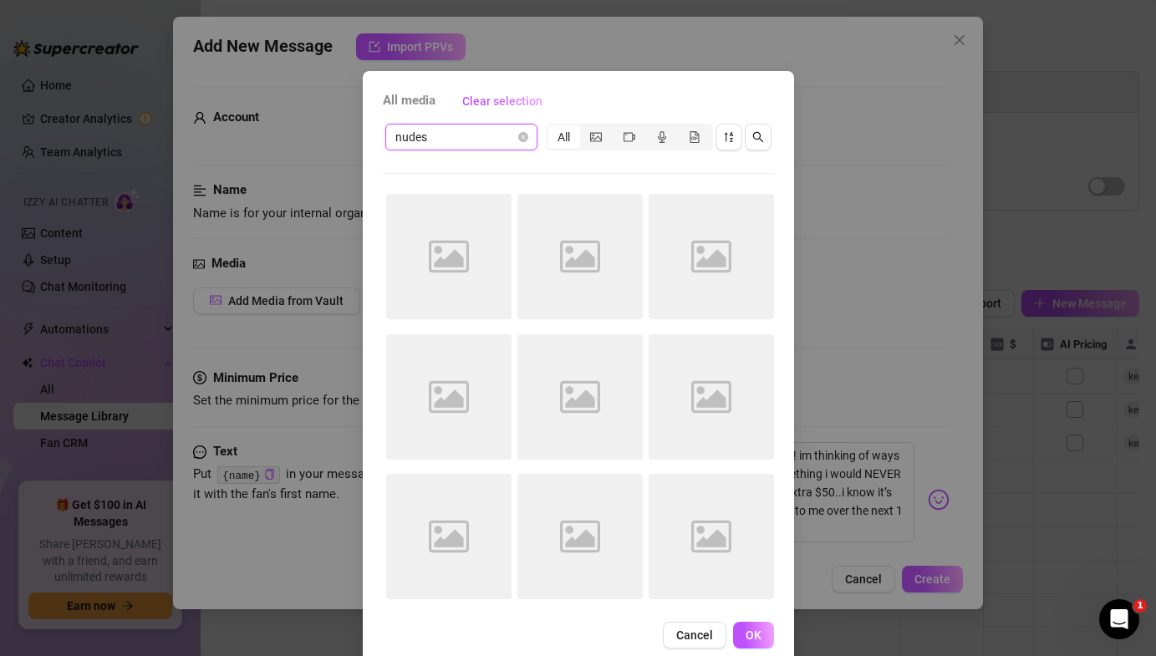
scroll to position [0, 0]
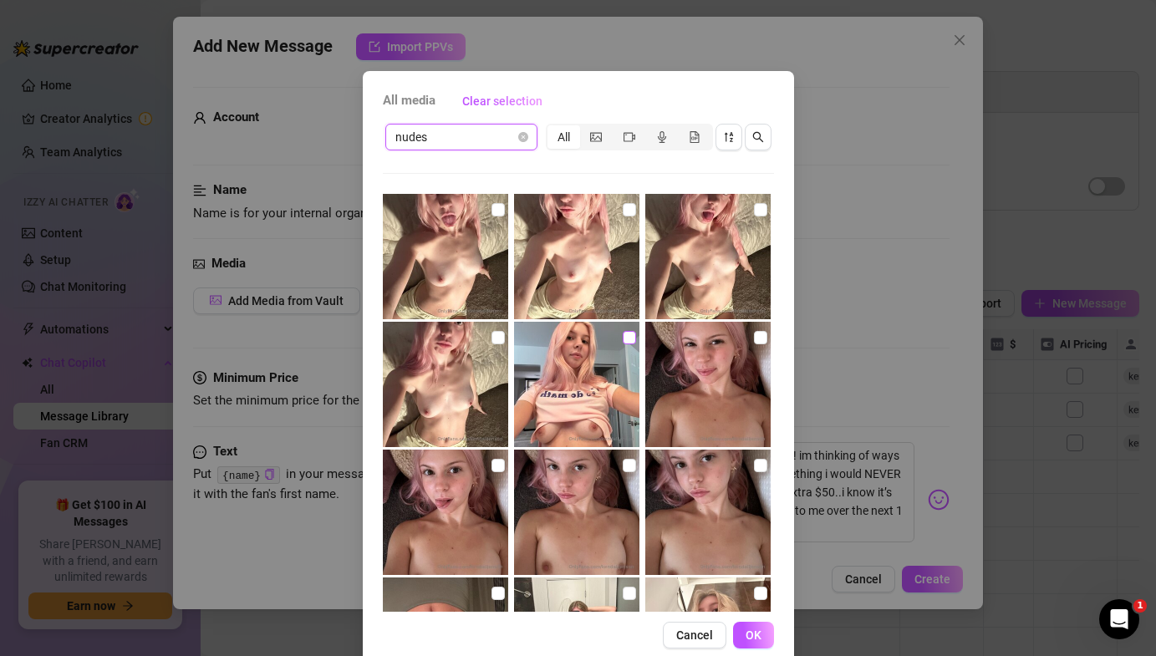
click at [631, 343] on input "checkbox" at bounding box center [628, 337] width 13 height 13
checkbox input "true"
click at [759, 636] on span "OK" at bounding box center [753, 634] width 16 height 13
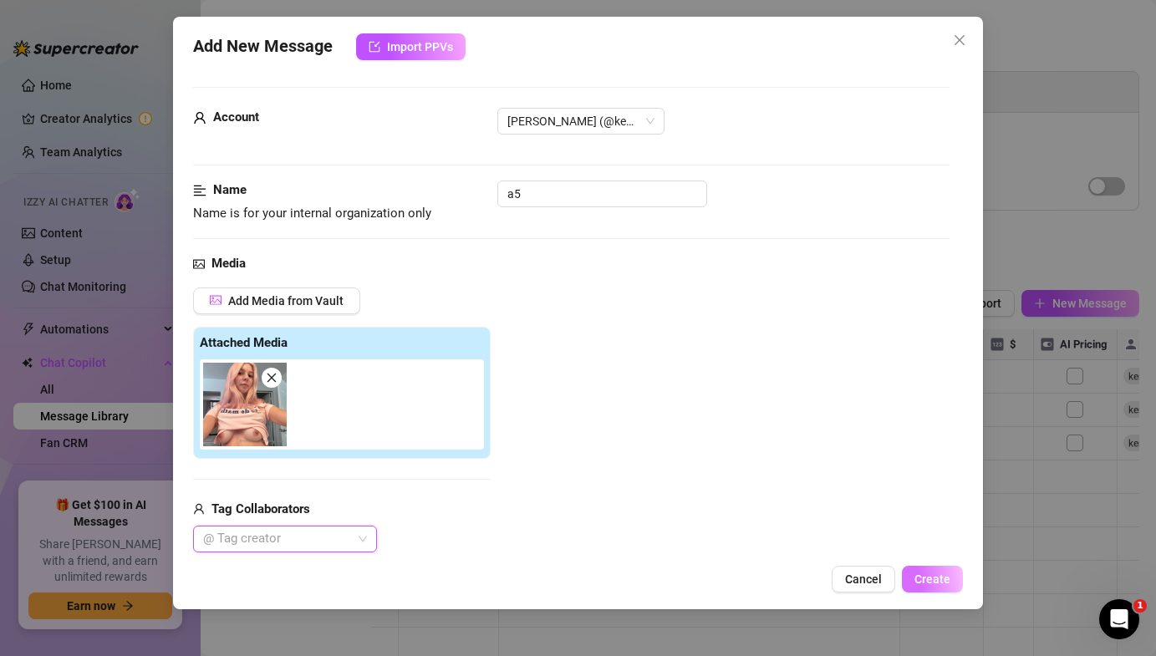
click at [923, 583] on span "Create" at bounding box center [932, 578] width 36 height 13
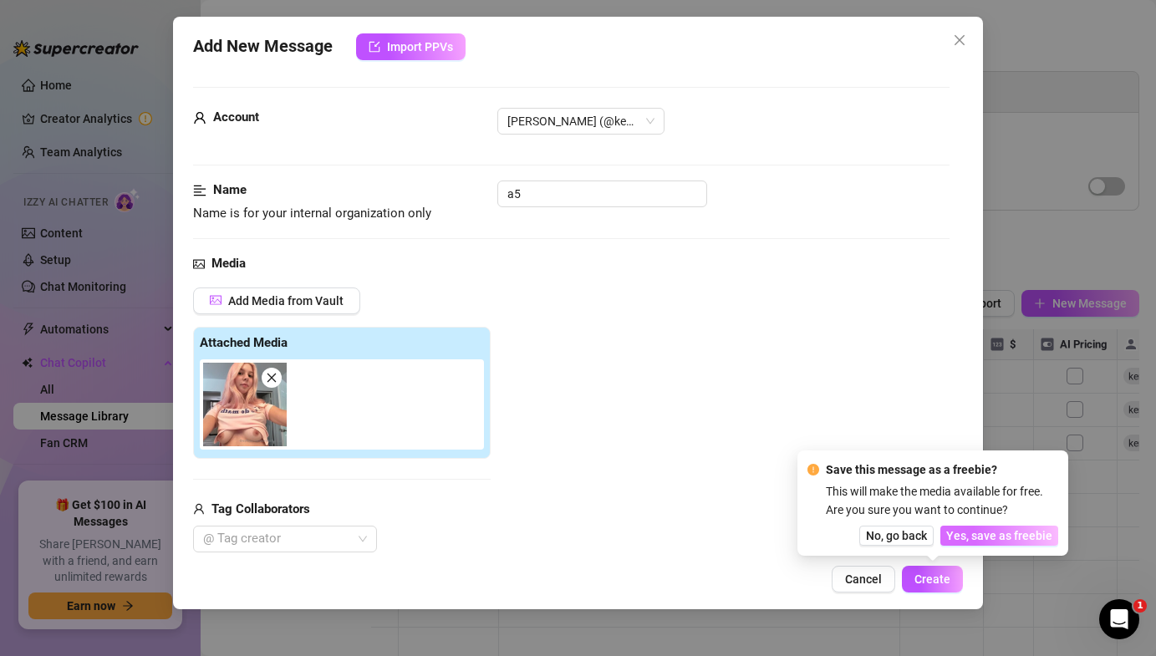
click at [971, 532] on span "Yes, save as freebie" at bounding box center [999, 535] width 106 height 13
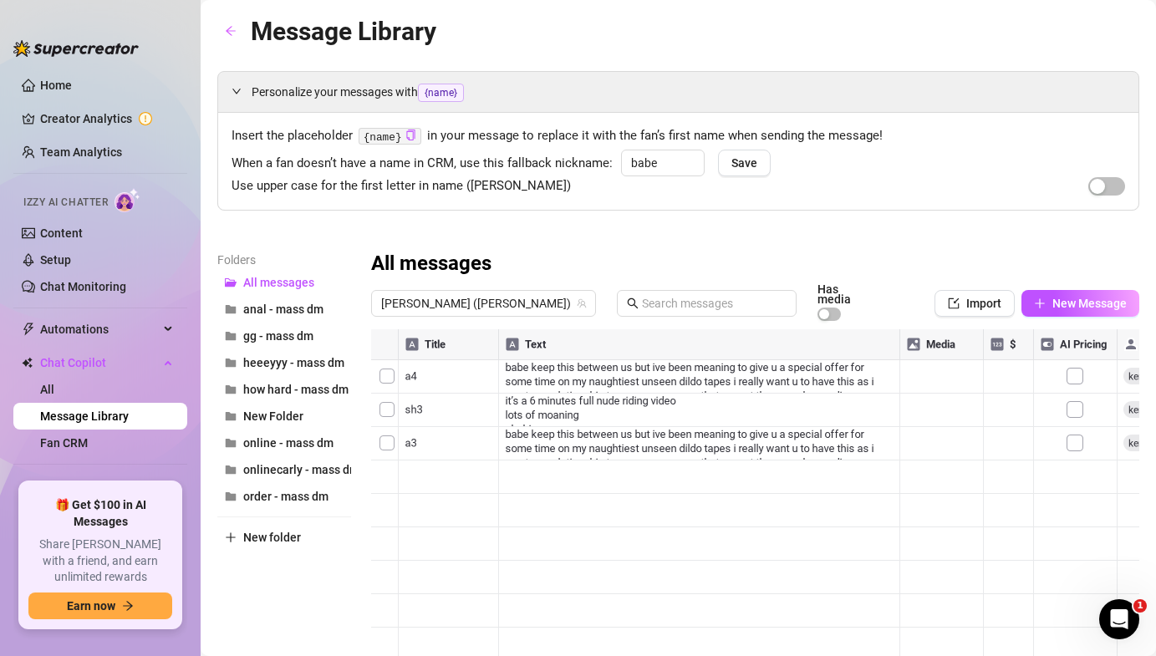
click at [610, 436] on div at bounding box center [755, 515] width 768 height 373
click at [923, 429] on div at bounding box center [755, 515] width 768 height 373
click at [1078, 297] on span "New Message" at bounding box center [1089, 303] width 74 height 13
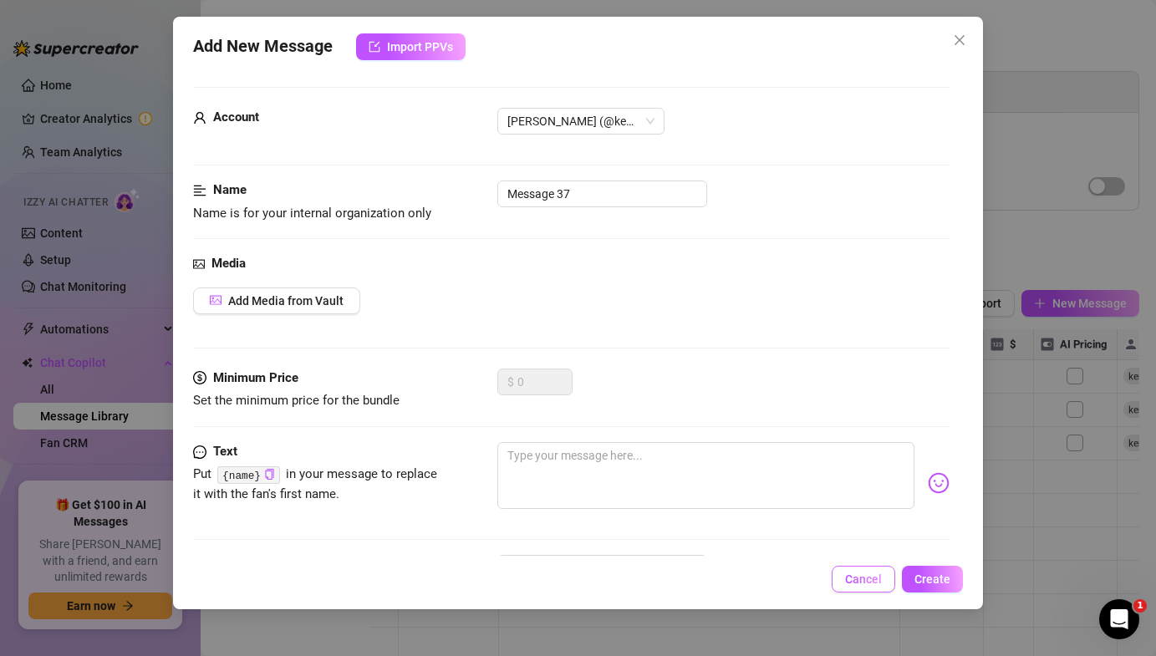
click at [846, 577] on span "Cancel" at bounding box center [863, 578] width 37 height 13
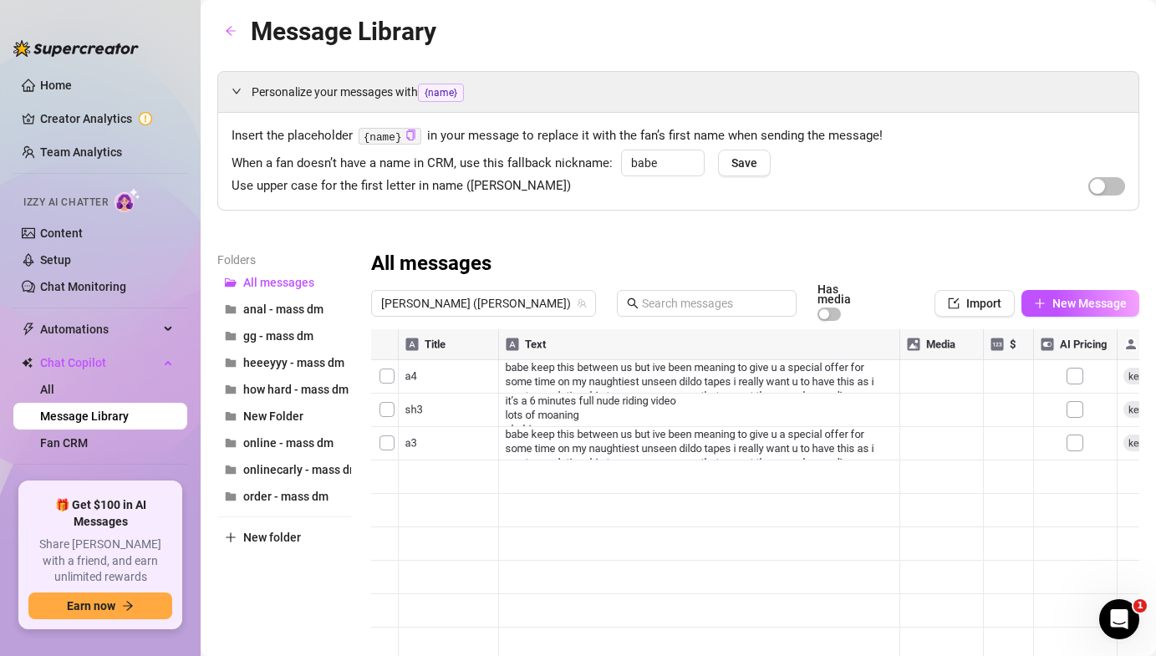
click at [388, 502] on div at bounding box center [755, 515] width 768 height 373
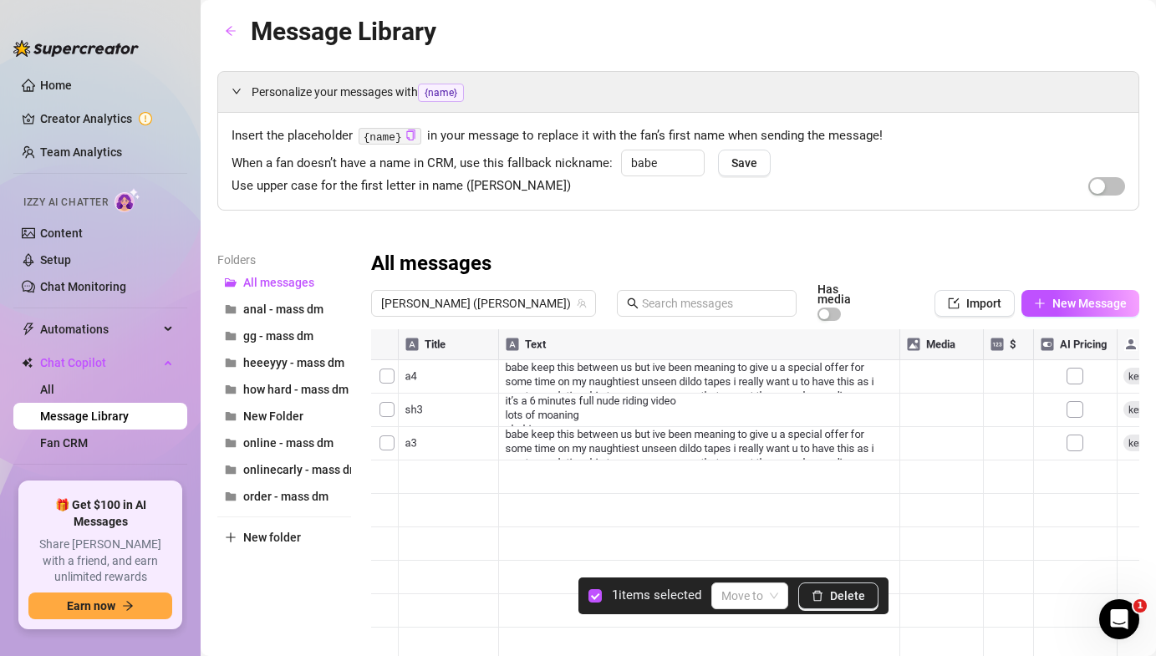
click at [388, 399] on div at bounding box center [755, 515] width 768 height 373
click at [765, 602] on span at bounding box center [749, 595] width 57 height 25
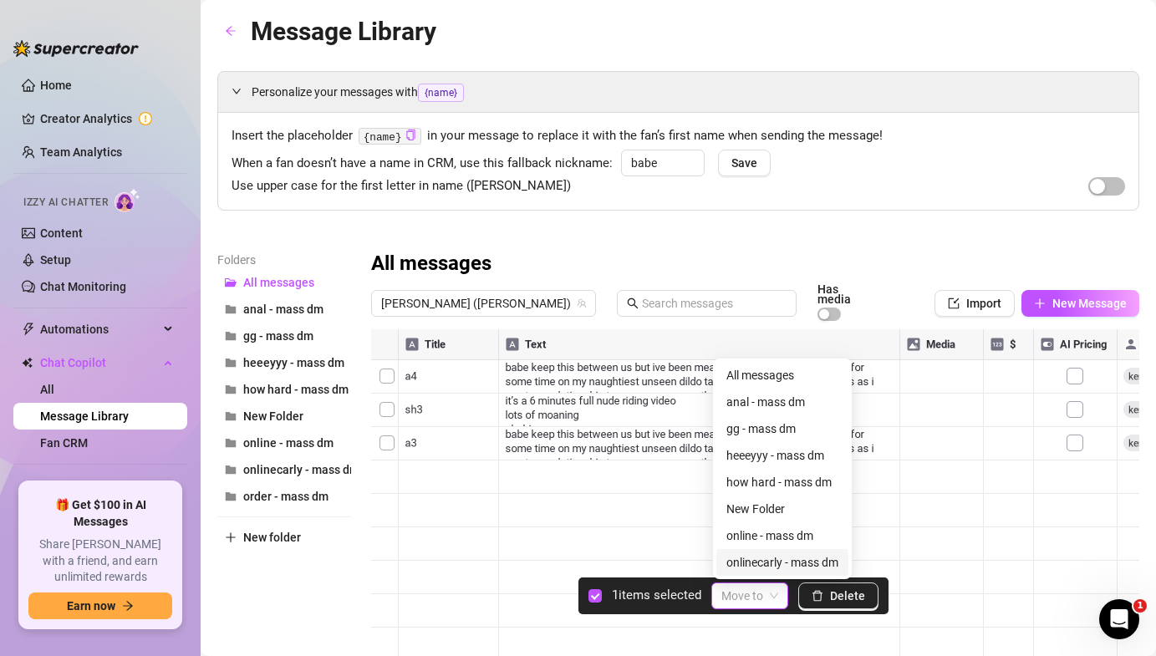
click at [765, 597] on span at bounding box center [749, 595] width 57 height 25
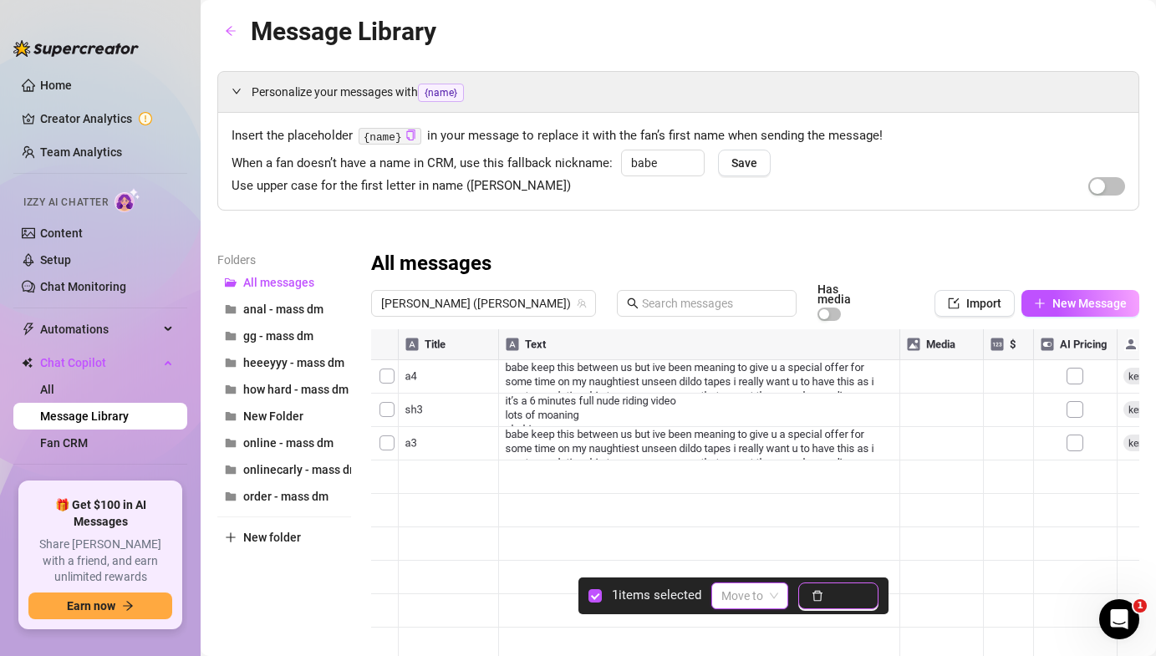
click at [851, 607] on button "Delete" at bounding box center [838, 595] width 80 height 27
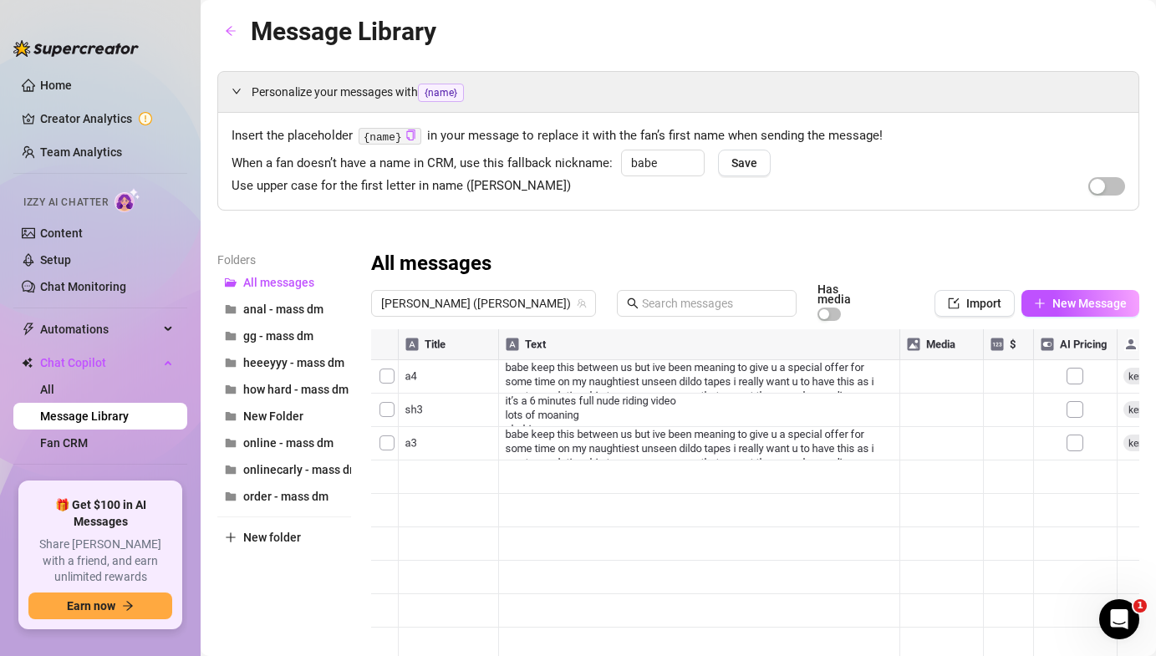
click at [387, 468] on div at bounding box center [755, 515] width 768 height 373
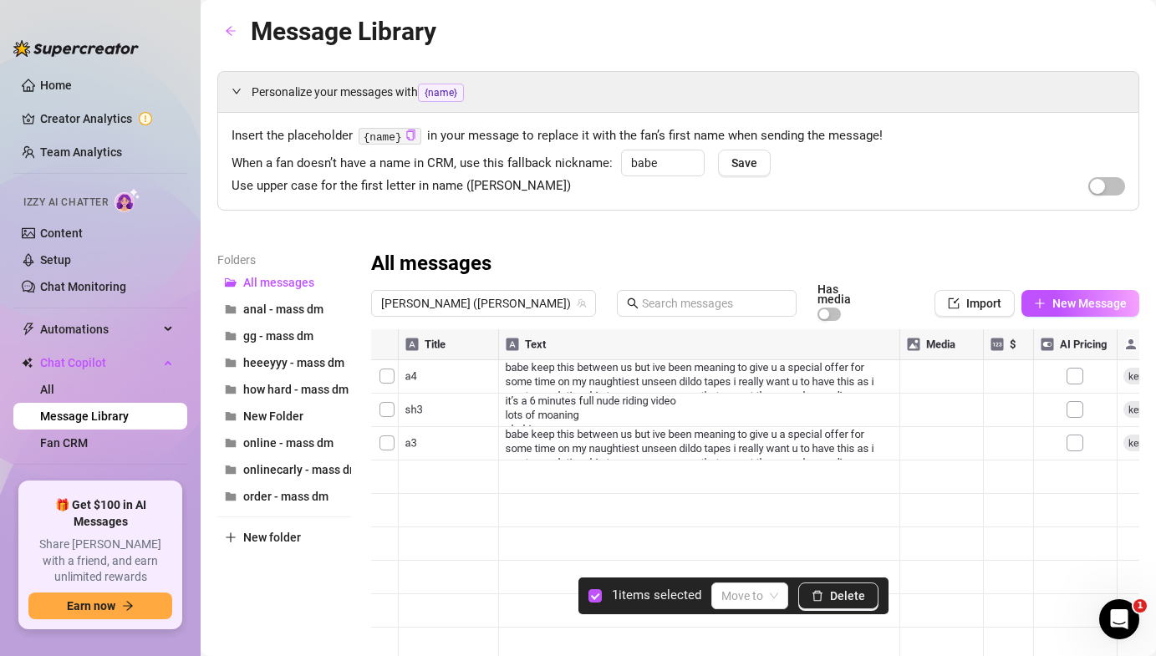
drag, startPoint x: 833, startPoint y: 597, endPoint x: 835, endPoint y: 579, distance: 17.6
click at [833, 597] on span "Delete" at bounding box center [847, 595] width 35 height 13
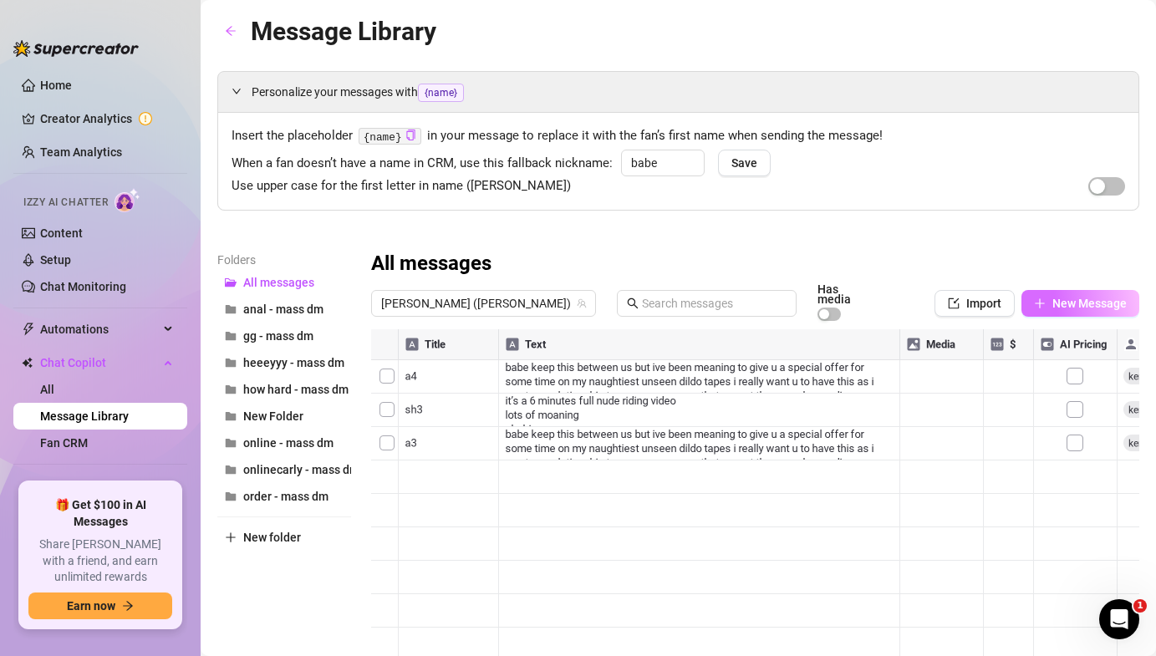
click at [1039, 302] on icon "plus" at bounding box center [1038, 302] width 9 height 1
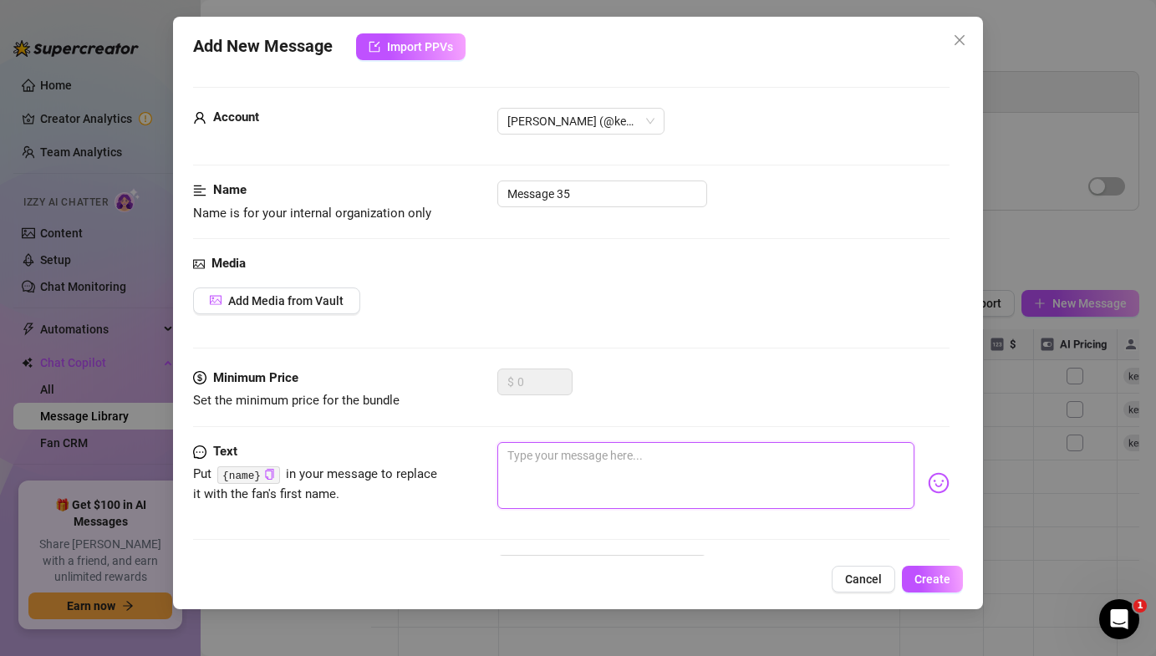
click at [592, 481] on textarea at bounding box center [705, 475] width 416 height 67
type textarea "a"
type textarea "a3"
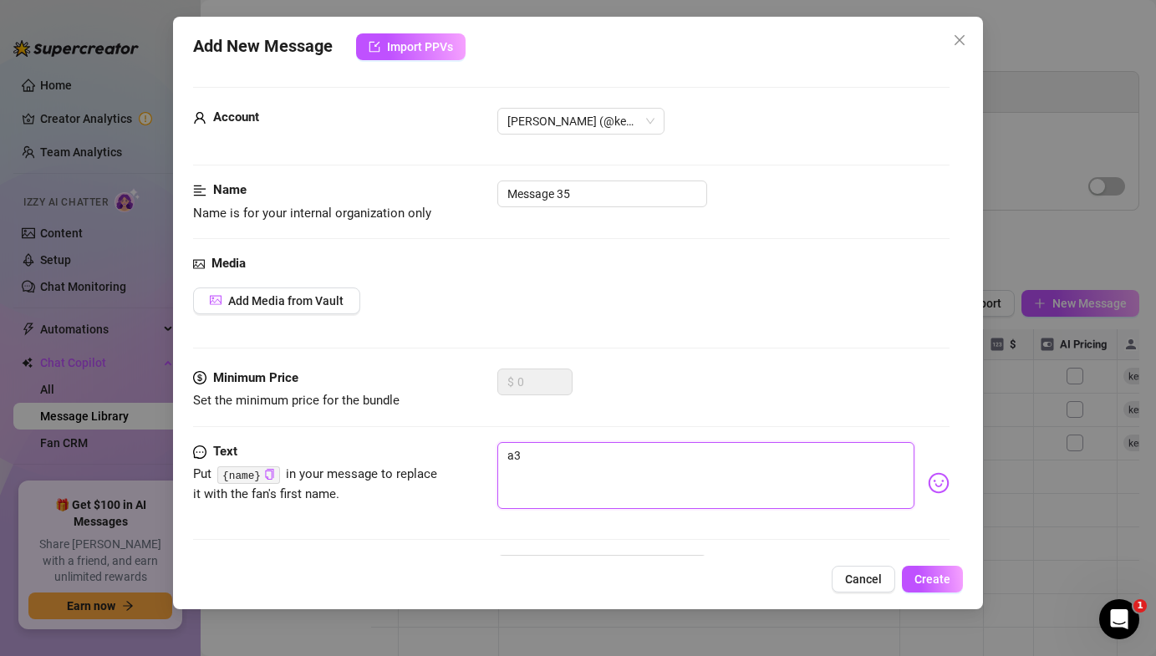
type textarea "a"
type textarea "Type your message here..."
click at [770, 435] on div "Minimum Price Set the minimum price for the bundle $ 0" at bounding box center [570, 405] width 755 height 74
click at [769, 477] on textarea at bounding box center [705, 475] width 416 height 67
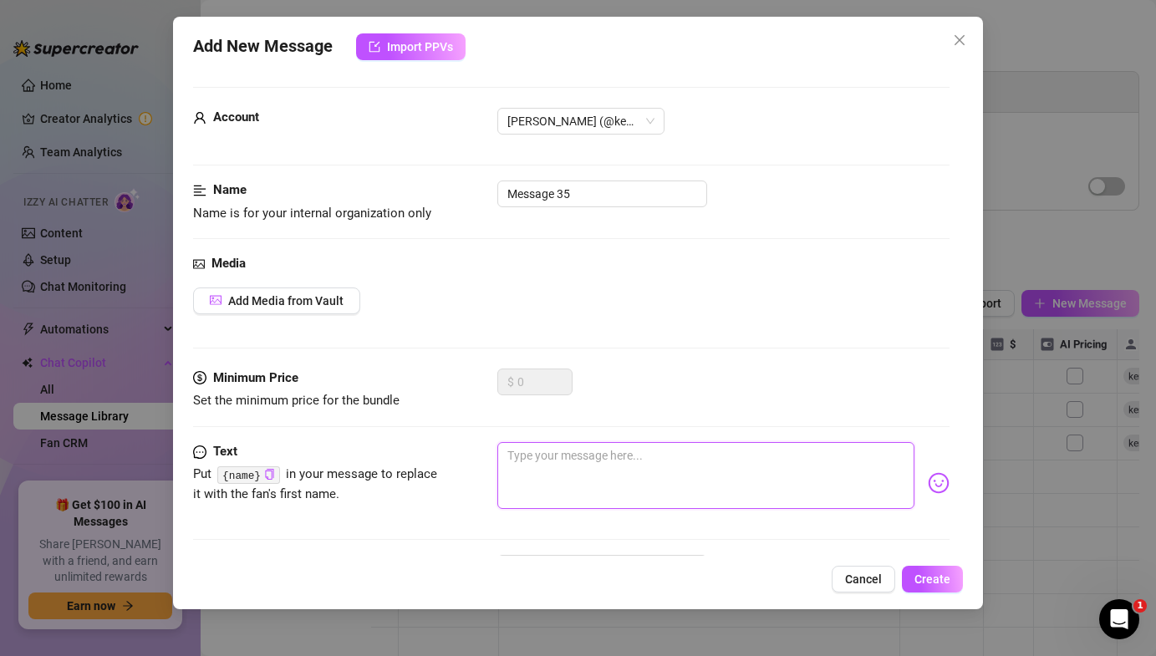
paste textarea "some say this is my best video yet babe lots of riding reverse onto a toy showi…"
type textarea "some say this is my best video yet babe lots of riding reverse onto a toy showi…"
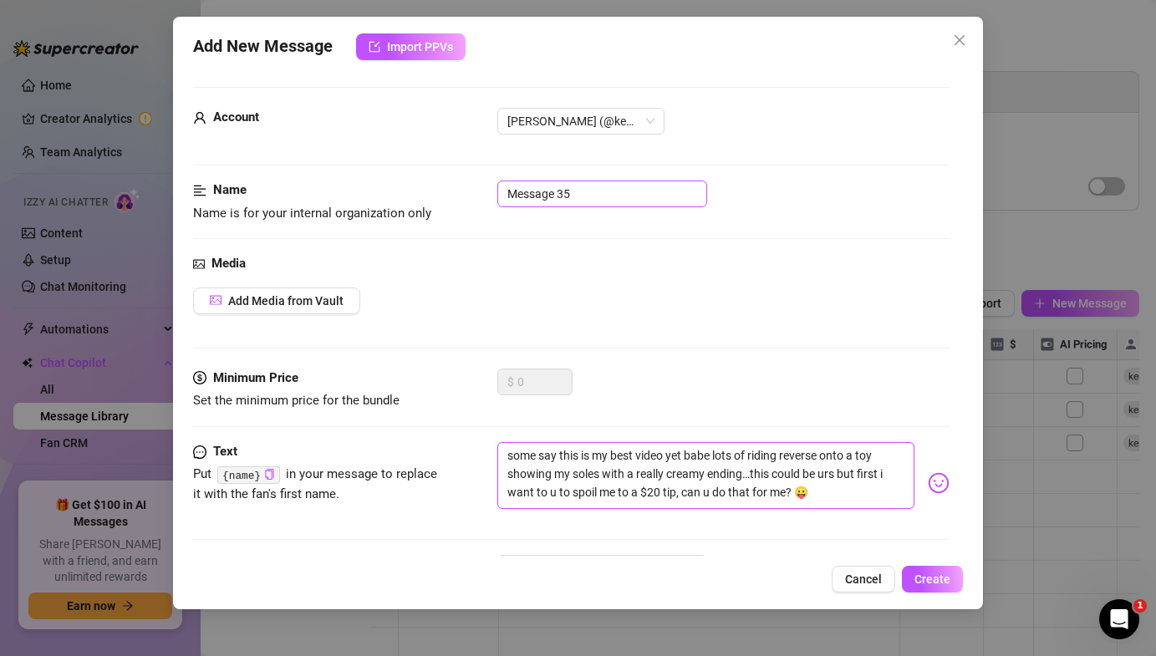
type textarea "some say this is my best video yet babe lots of riding reverse onto a toy showi…"
drag, startPoint x: 653, startPoint y: 196, endPoint x: 390, endPoint y: 185, distance: 262.6
click at [391, 185] on div "Name Name is for your internal organization only Message 35" at bounding box center [570, 201] width 755 height 43
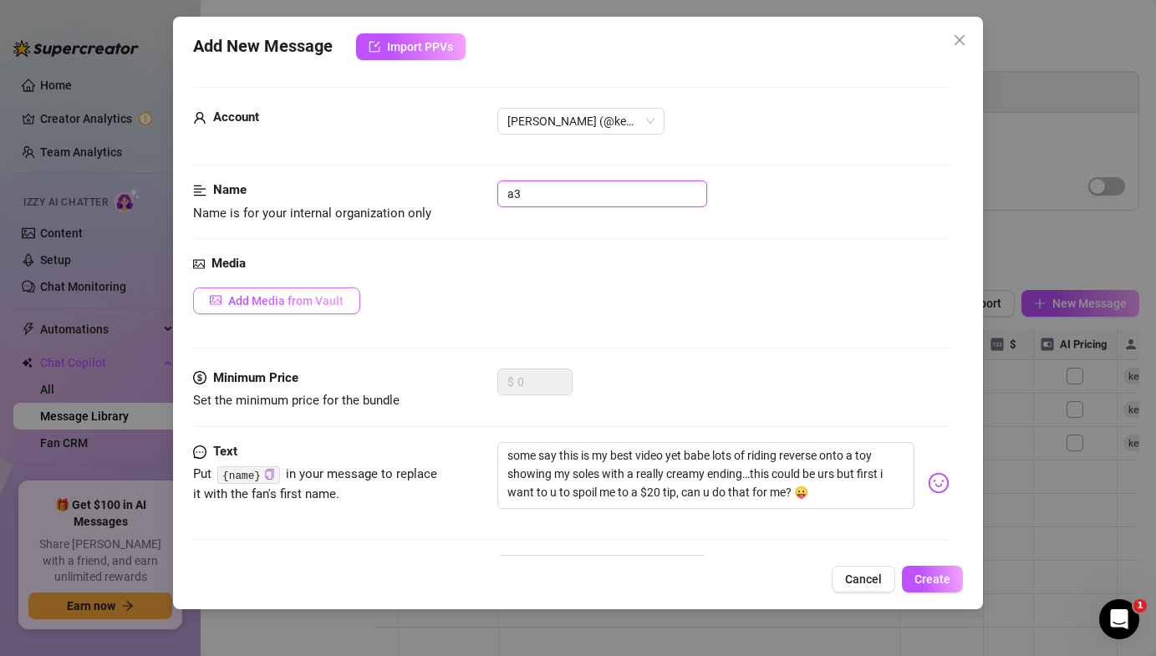
type input "a3"
click at [308, 299] on span "Add Media from Vault" at bounding box center [285, 300] width 115 height 13
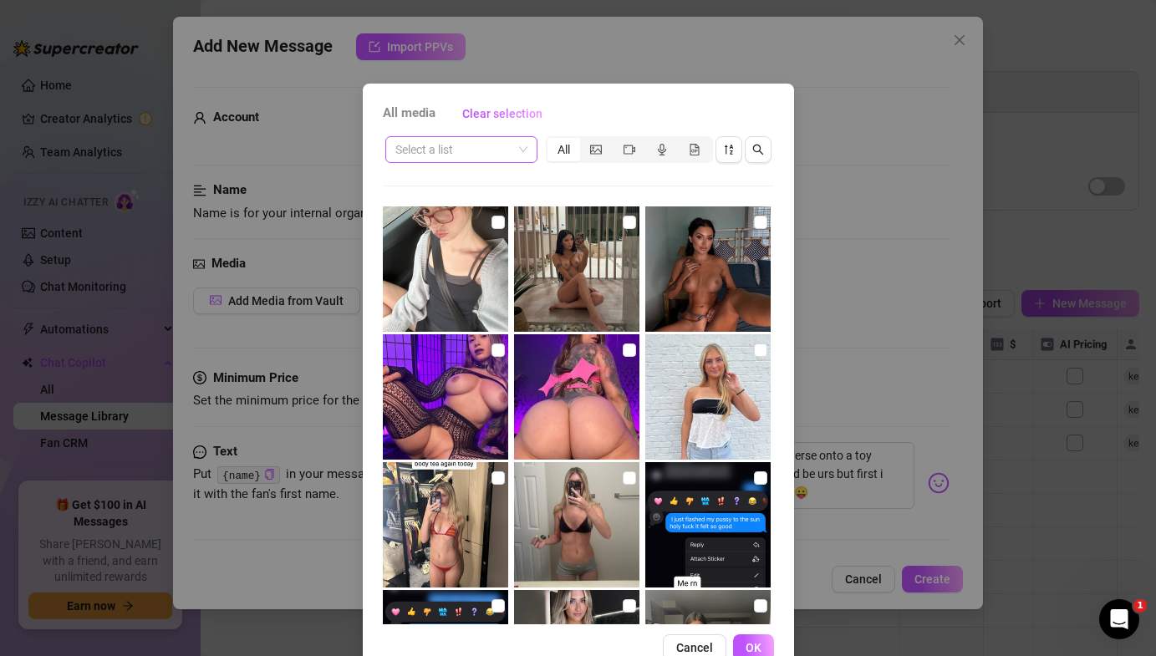
click at [483, 155] on input "search" at bounding box center [453, 149] width 117 height 25
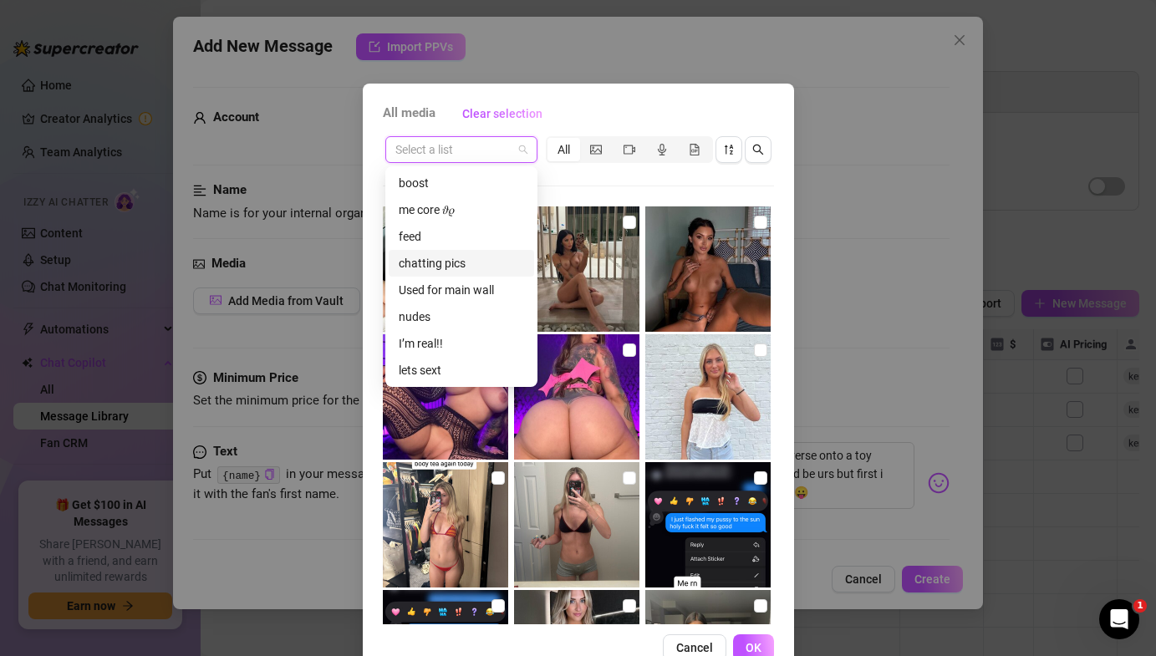
click at [476, 257] on div "chatting pics" at bounding box center [461, 263] width 125 height 18
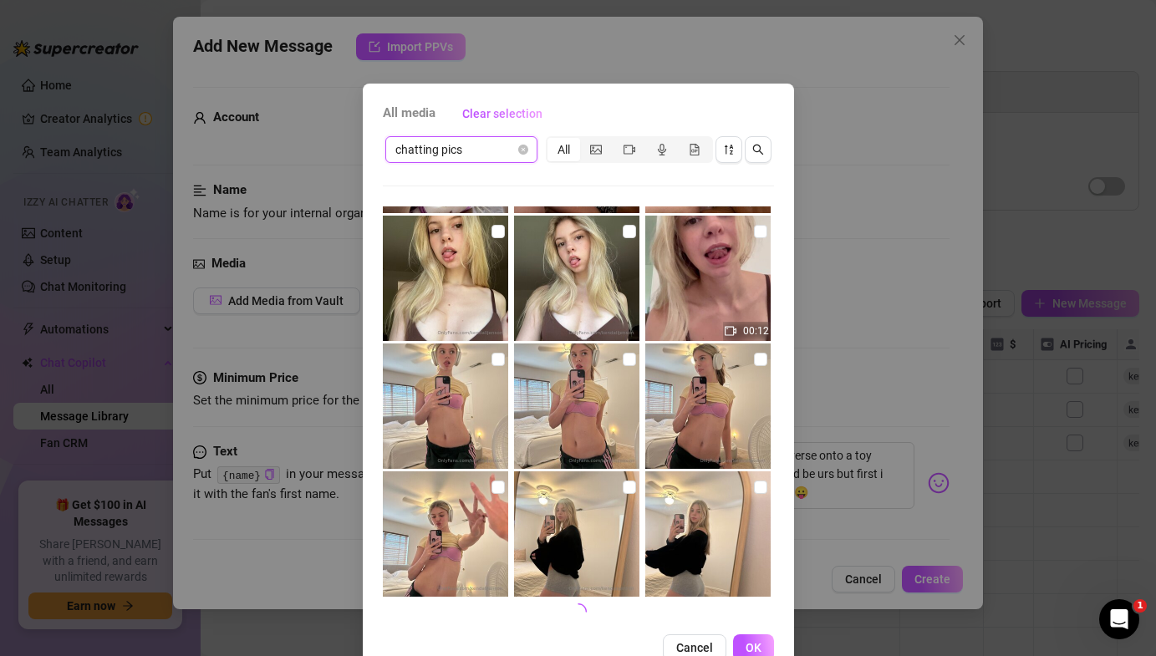
scroll to position [42, 0]
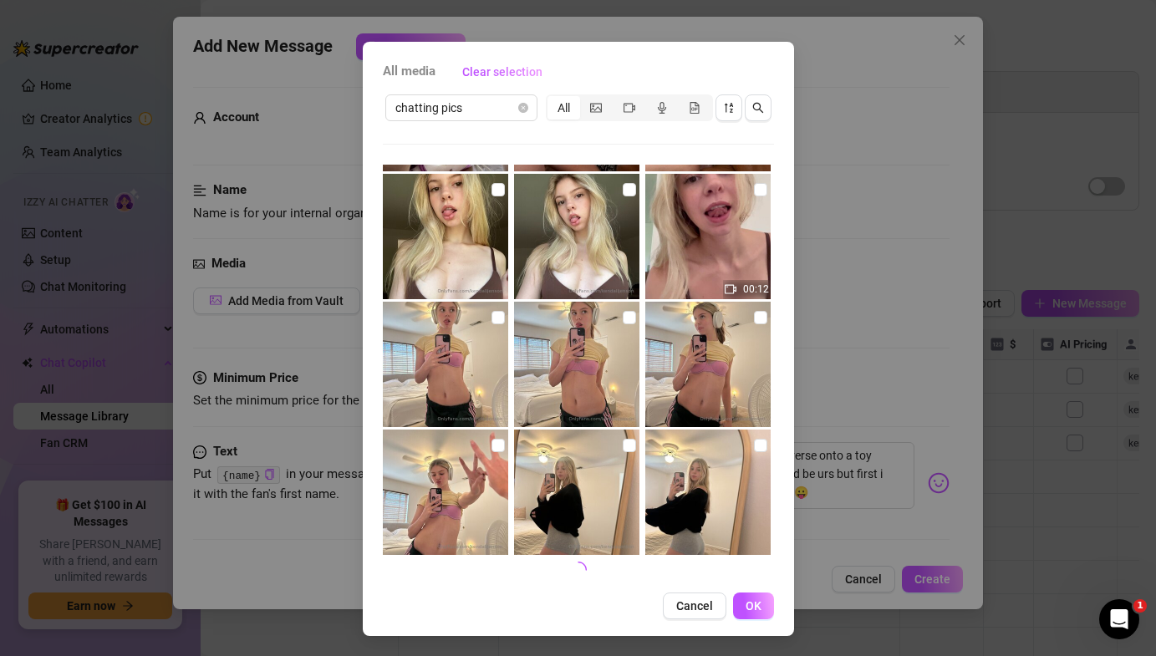
click at [635, 445] on img at bounding box center [576, 491] width 125 height 125
checkbox input "true"
click at [756, 608] on span "OK" at bounding box center [753, 605] width 16 height 13
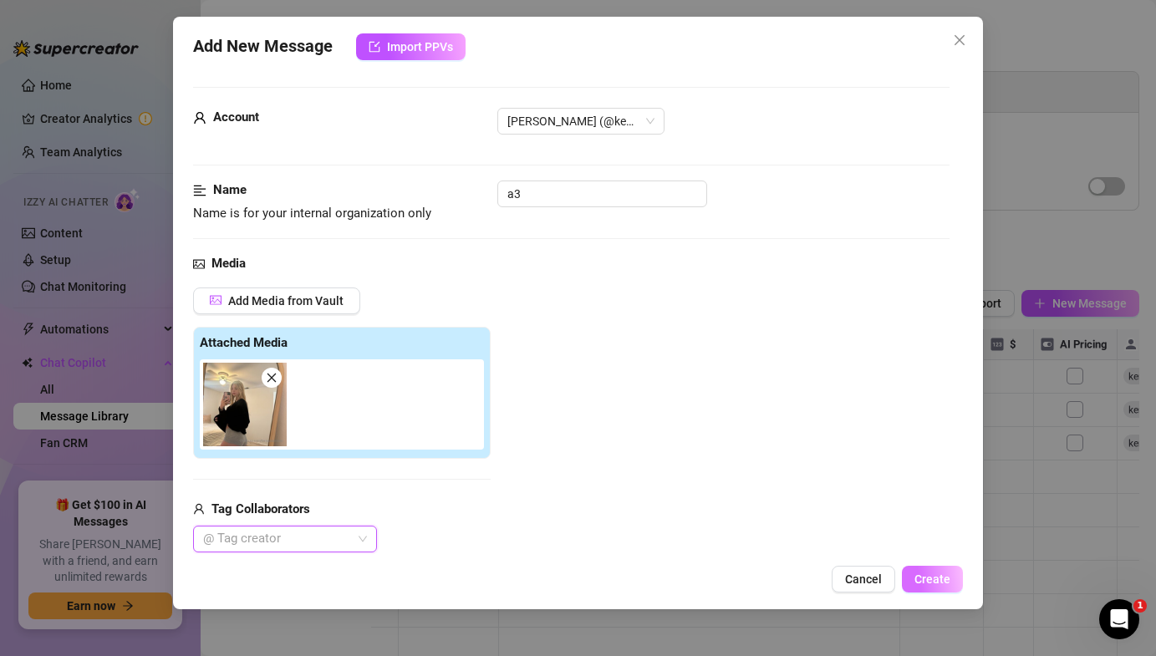
click at [932, 581] on span "Create" at bounding box center [932, 578] width 36 height 13
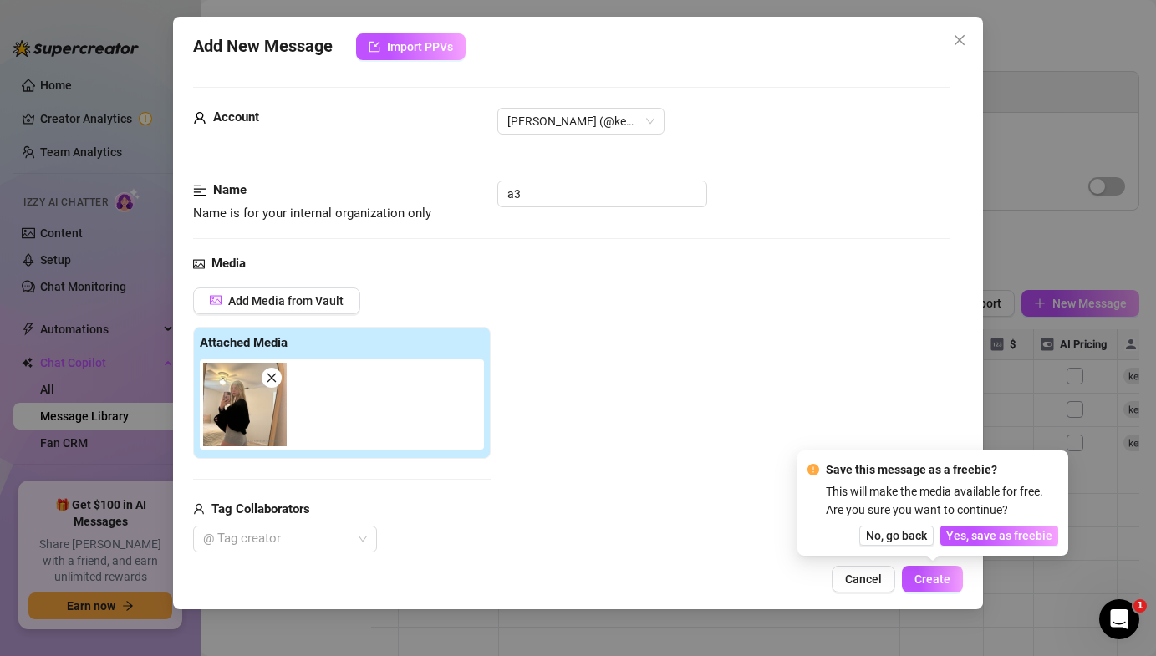
click at [983, 546] on div "Save this message as a freebie? This will make the media available for free. Ar…" at bounding box center [932, 502] width 271 height 105
click at [983, 536] on span "Yes, save as freebie" at bounding box center [999, 535] width 106 height 13
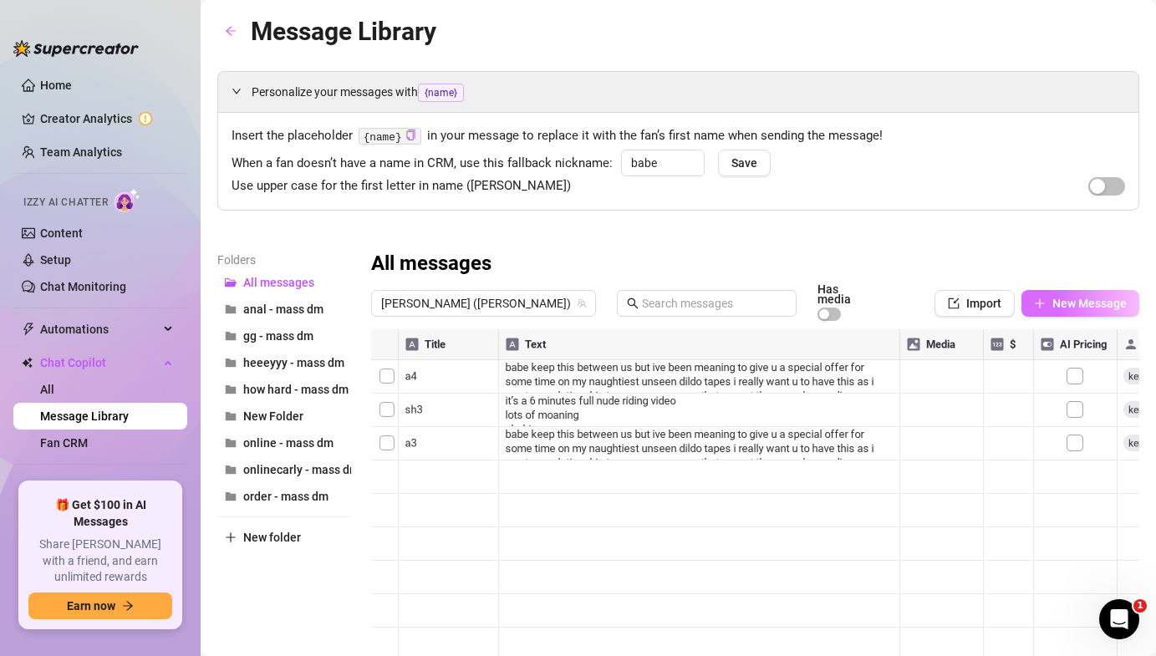
click at [1050, 292] on button "New Message" at bounding box center [1080, 303] width 118 height 27
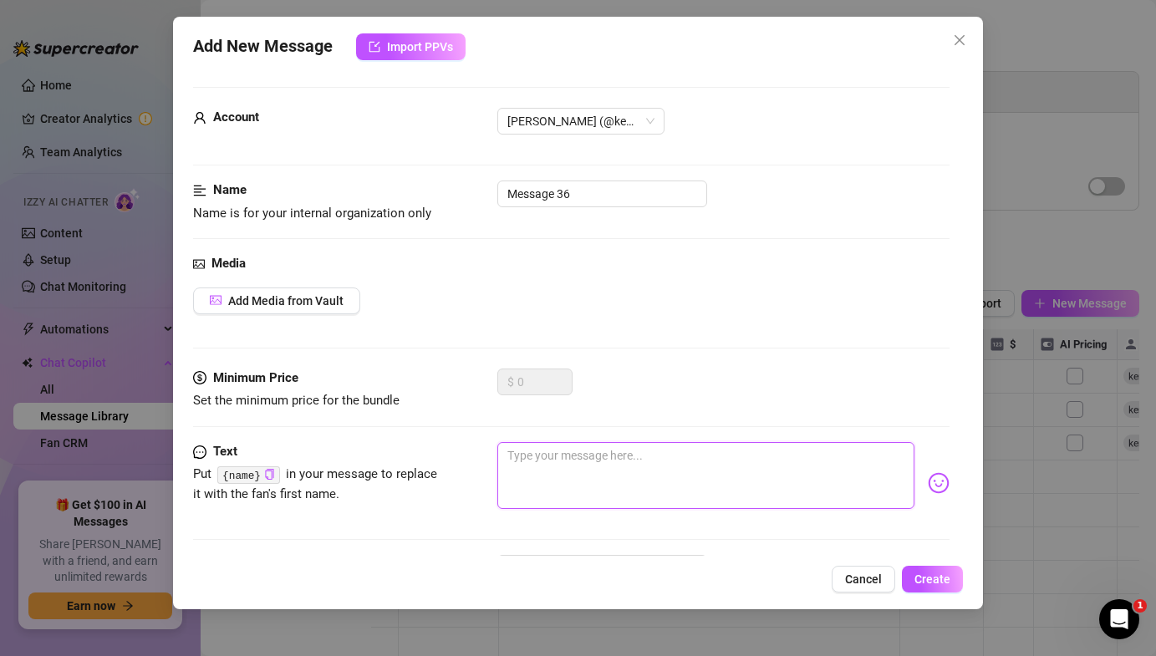
click at [557, 474] on textarea at bounding box center [705, 475] width 416 height 67
paste textarea "babe keep this between us but ive been meaning to give u a special offer for so…"
type textarea "babe keep this between us but ive been meaning to give u a special offer for so…"
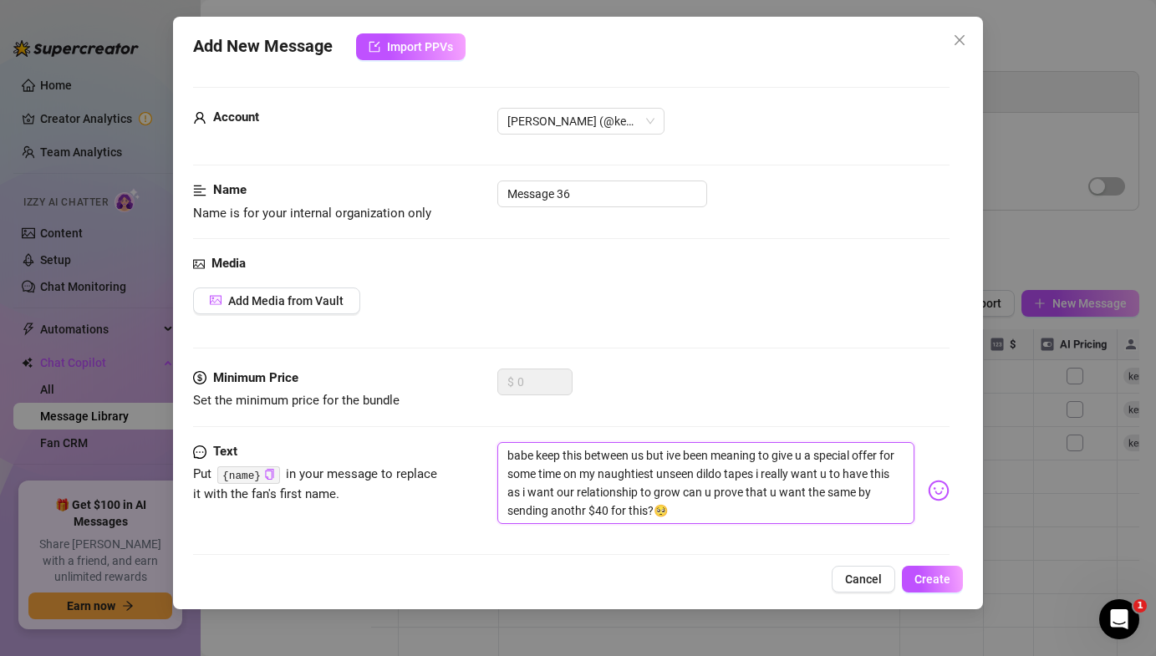
scroll to position [0, 0]
type textarea "babe keep this between us but ive been meaning to give u a special offer for so…"
drag, startPoint x: 592, startPoint y: 186, endPoint x: 222, endPoint y: 161, distance: 371.0
click at [222, 160] on form "Account [PERSON_NAME] (@[PERSON_NAME]) Name Name is for your internal organizat…" at bounding box center [570, 365] width 755 height 556
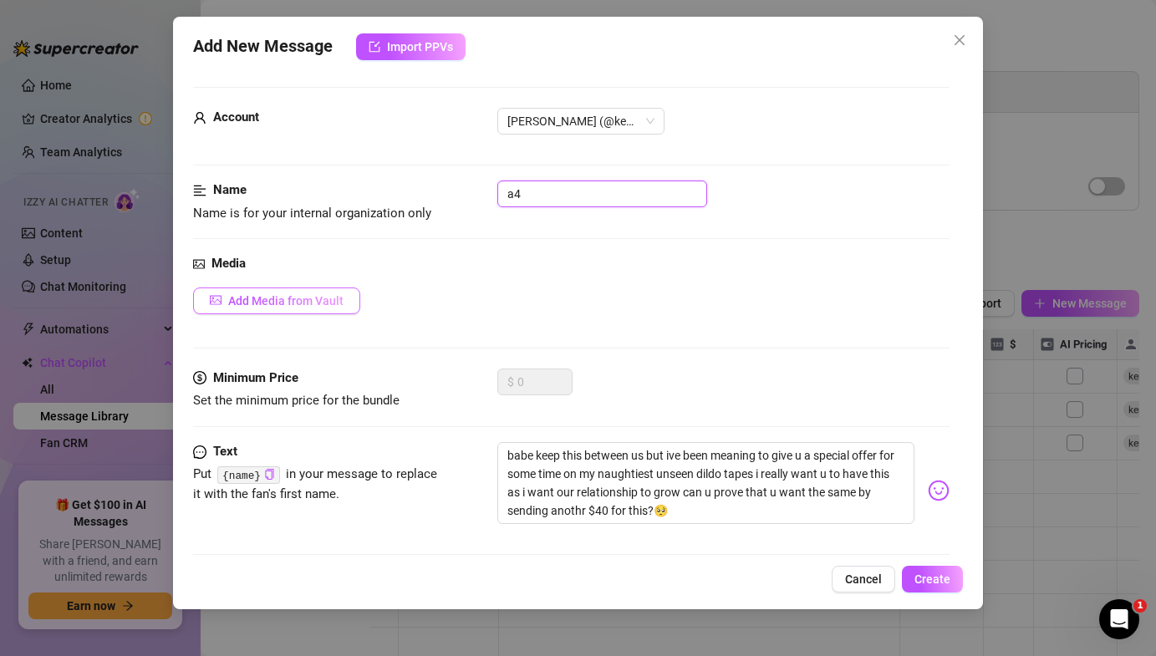
type input "a4"
click at [291, 287] on button "Add Media from Vault" at bounding box center [276, 300] width 167 height 27
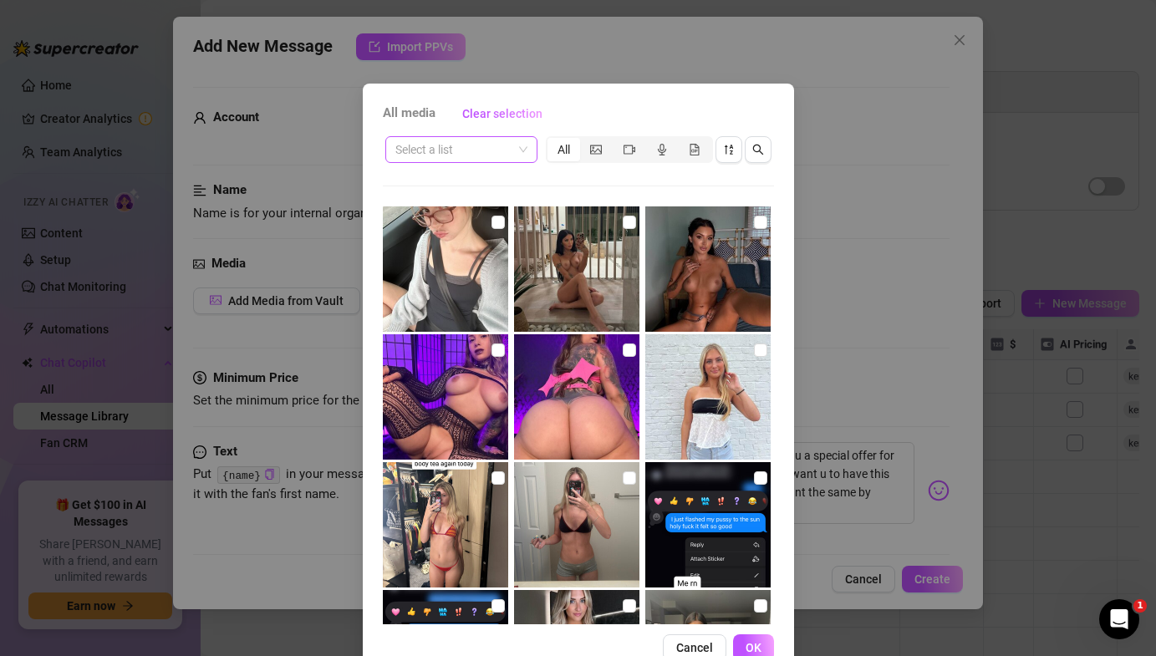
click at [510, 149] on input "search" at bounding box center [453, 149] width 117 height 25
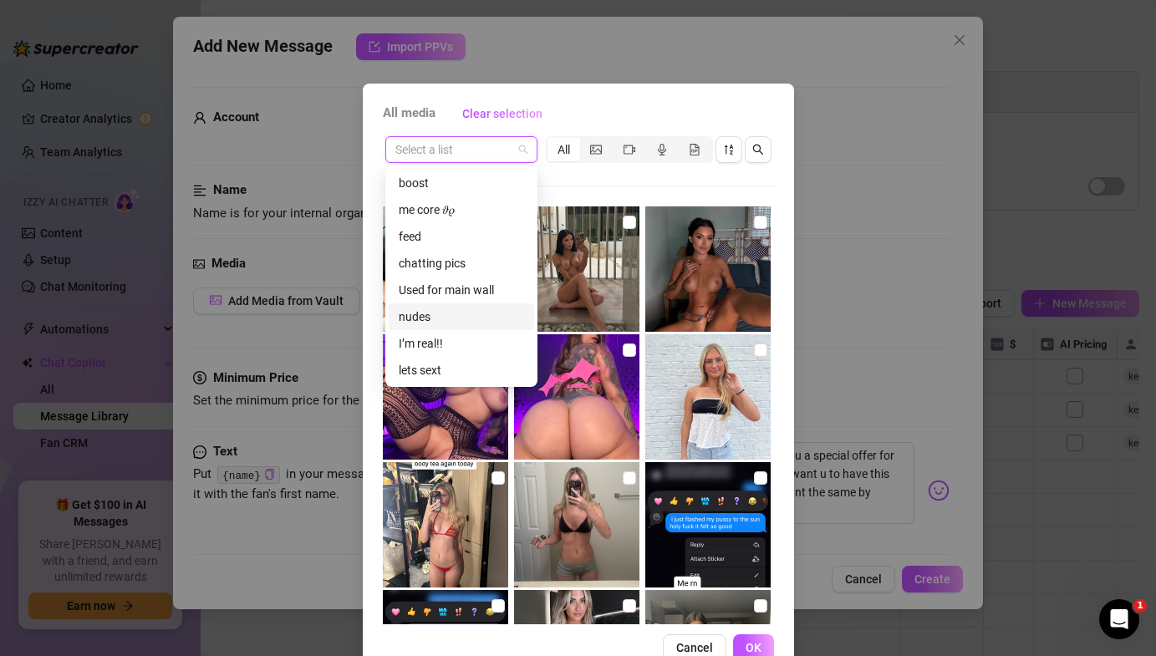
click at [469, 323] on div "nudes" at bounding box center [461, 316] width 125 height 18
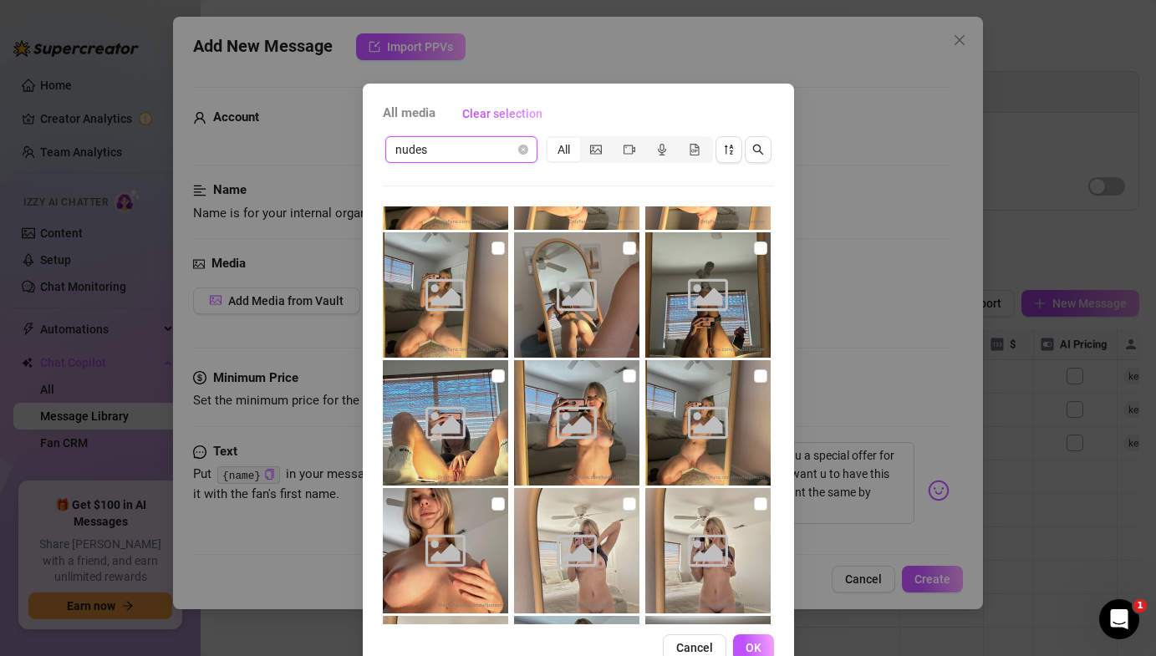
scroll to position [1214, 0]
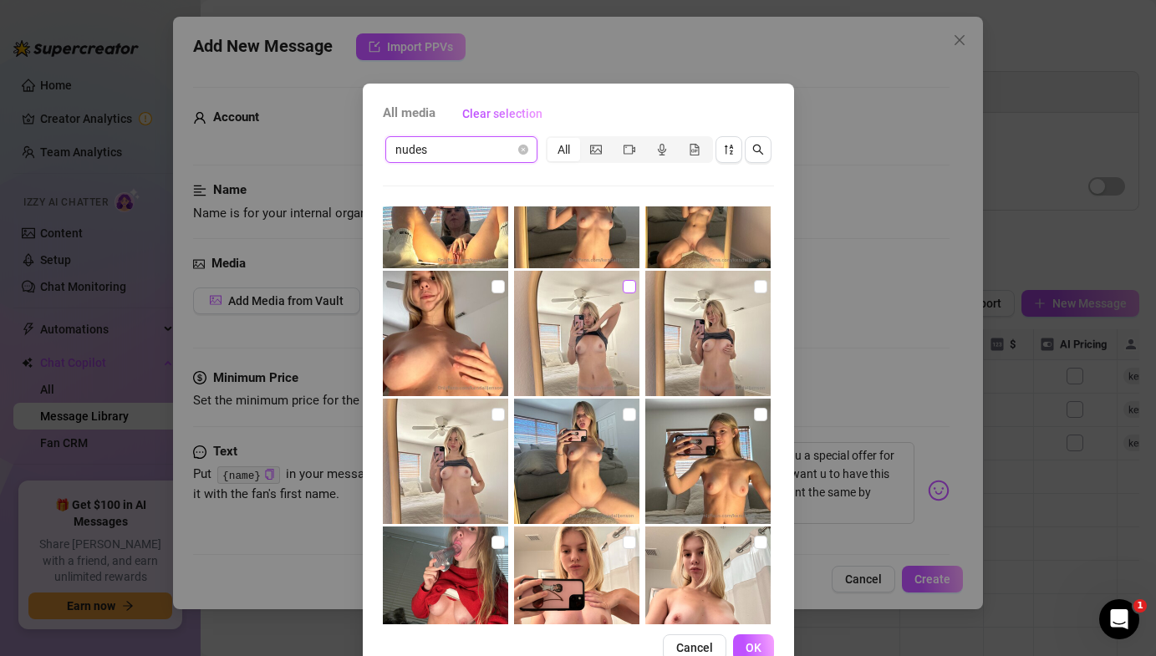
click at [631, 281] on input "checkbox" at bounding box center [628, 286] width 13 height 13
checkbox input "true"
click at [748, 634] on button "OK" at bounding box center [753, 647] width 41 height 27
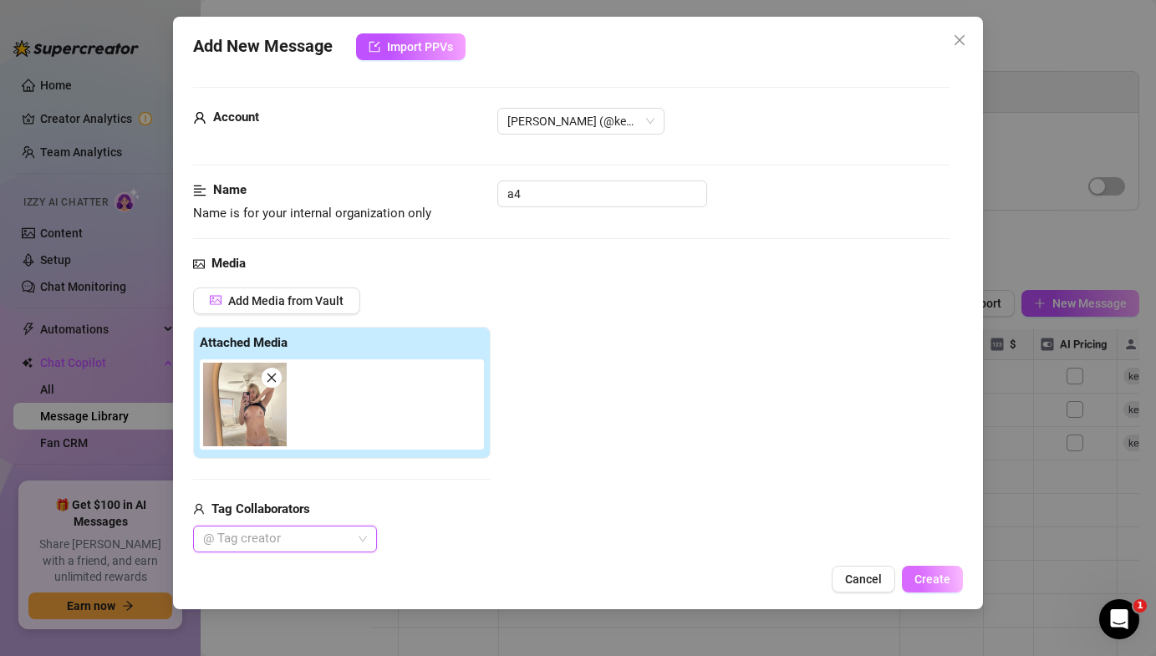
click at [938, 568] on button "Create" at bounding box center [932, 579] width 61 height 27
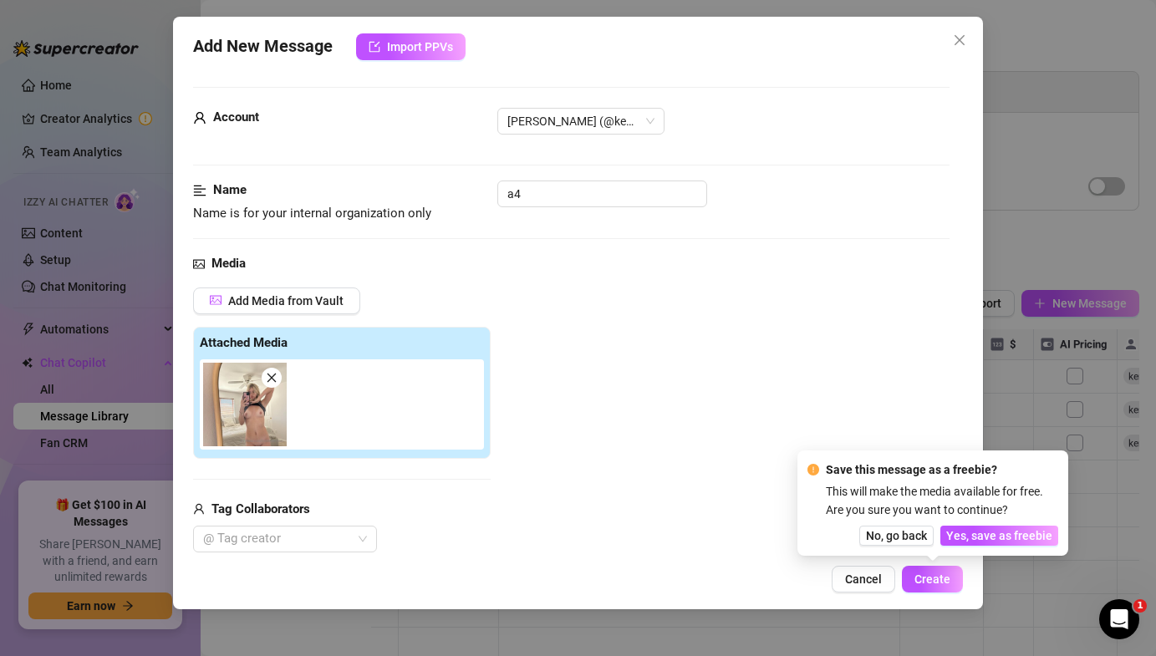
click at [983, 546] on div "Save this message as a freebie? This will make the media available for free. Ar…" at bounding box center [932, 502] width 271 height 105
click at [987, 536] on span "Yes, save as freebie" at bounding box center [999, 535] width 106 height 13
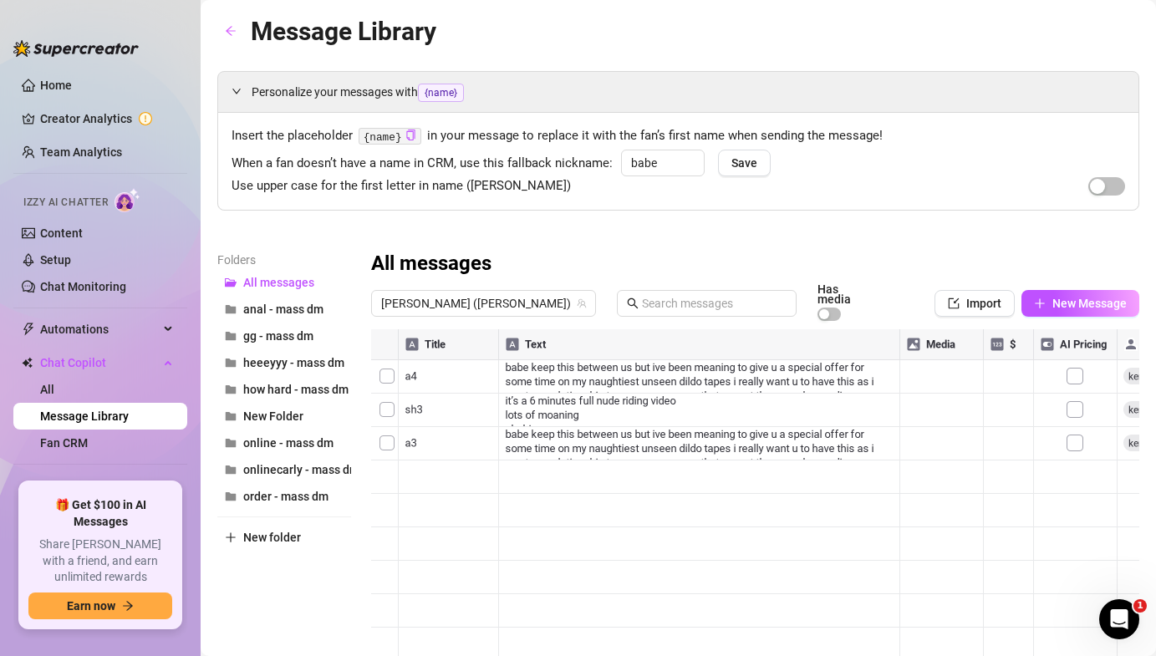
click at [567, 495] on div at bounding box center [755, 515] width 768 height 373
click at [385, 502] on div at bounding box center [755, 515] width 768 height 373
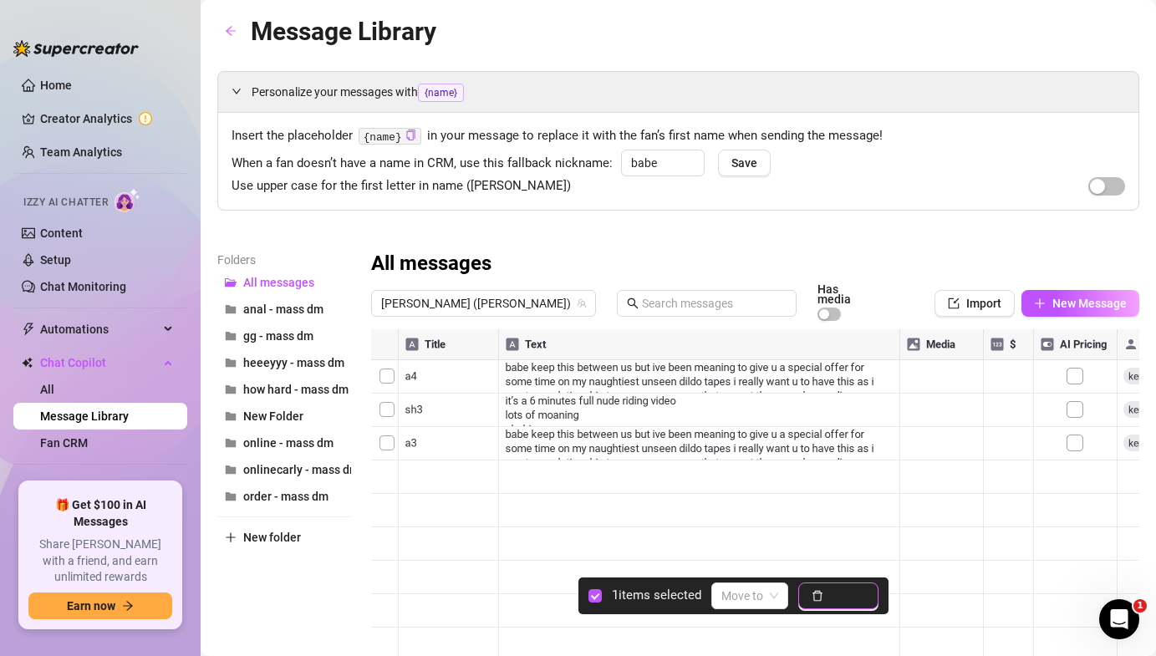
click at [828, 598] on button "Delete" at bounding box center [838, 595] width 80 height 27
